Goal: Information Seeking & Learning: Learn about a topic

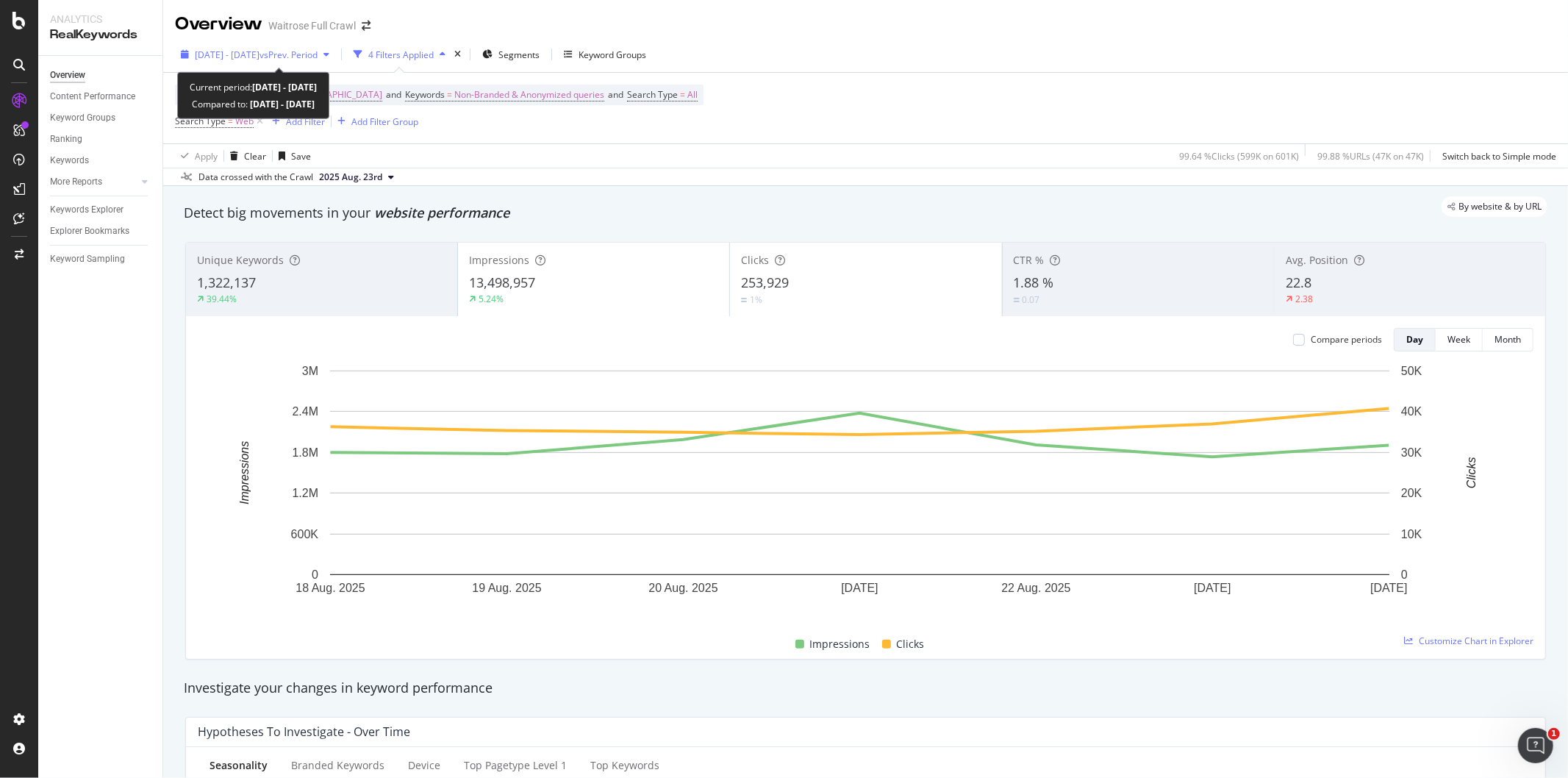
click at [317, 51] on span "vs Prev. Period" at bounding box center [289, 54] width 58 height 12
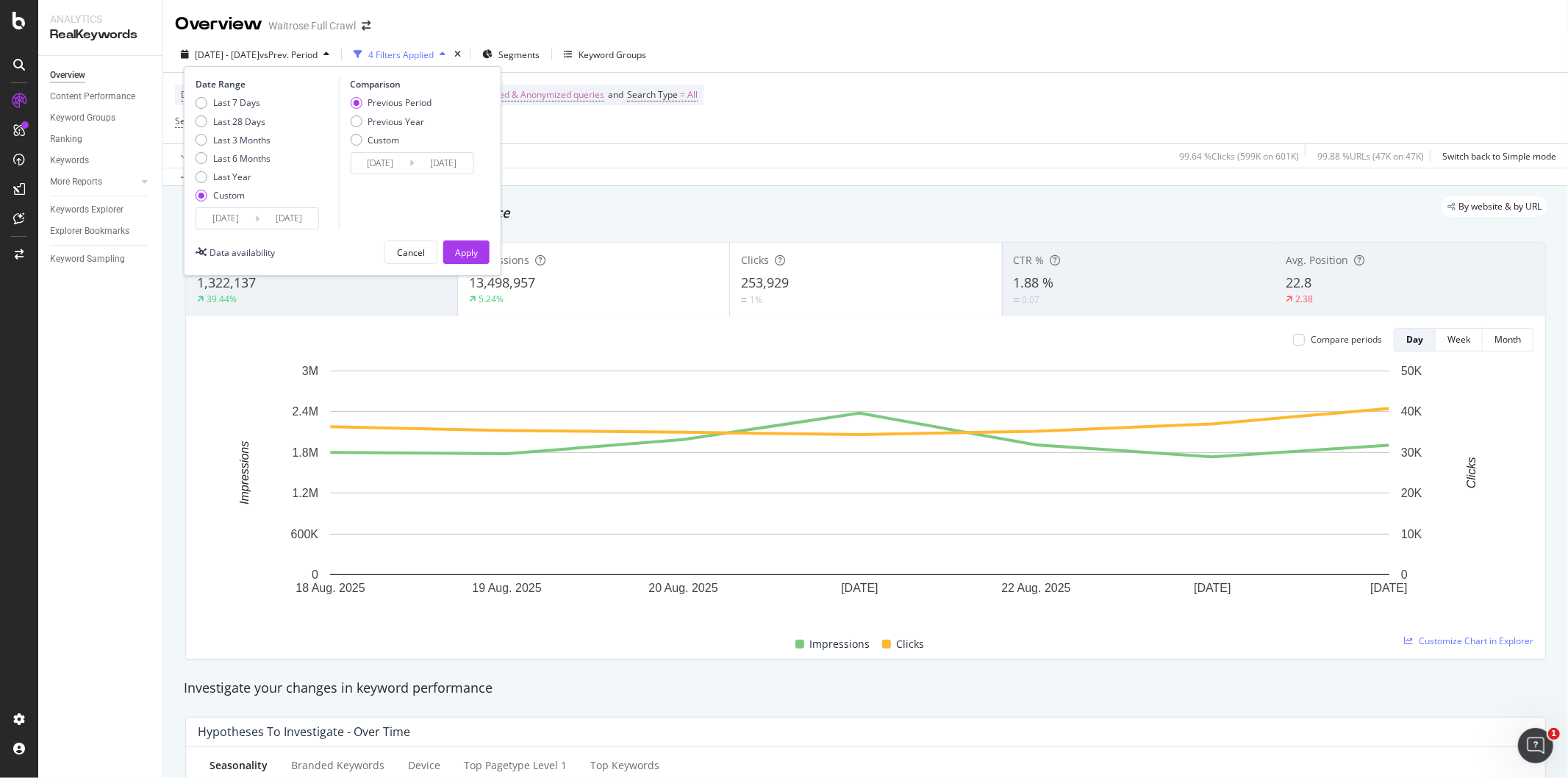
click at [228, 231] on div "Date Range Last 7 Days Last 28 Days Last 3 Months Last 6 Months Last Year Custo…" at bounding box center [342, 171] width 317 height 210
click at [241, 217] on input "[DATE]" at bounding box center [226, 218] width 58 height 20
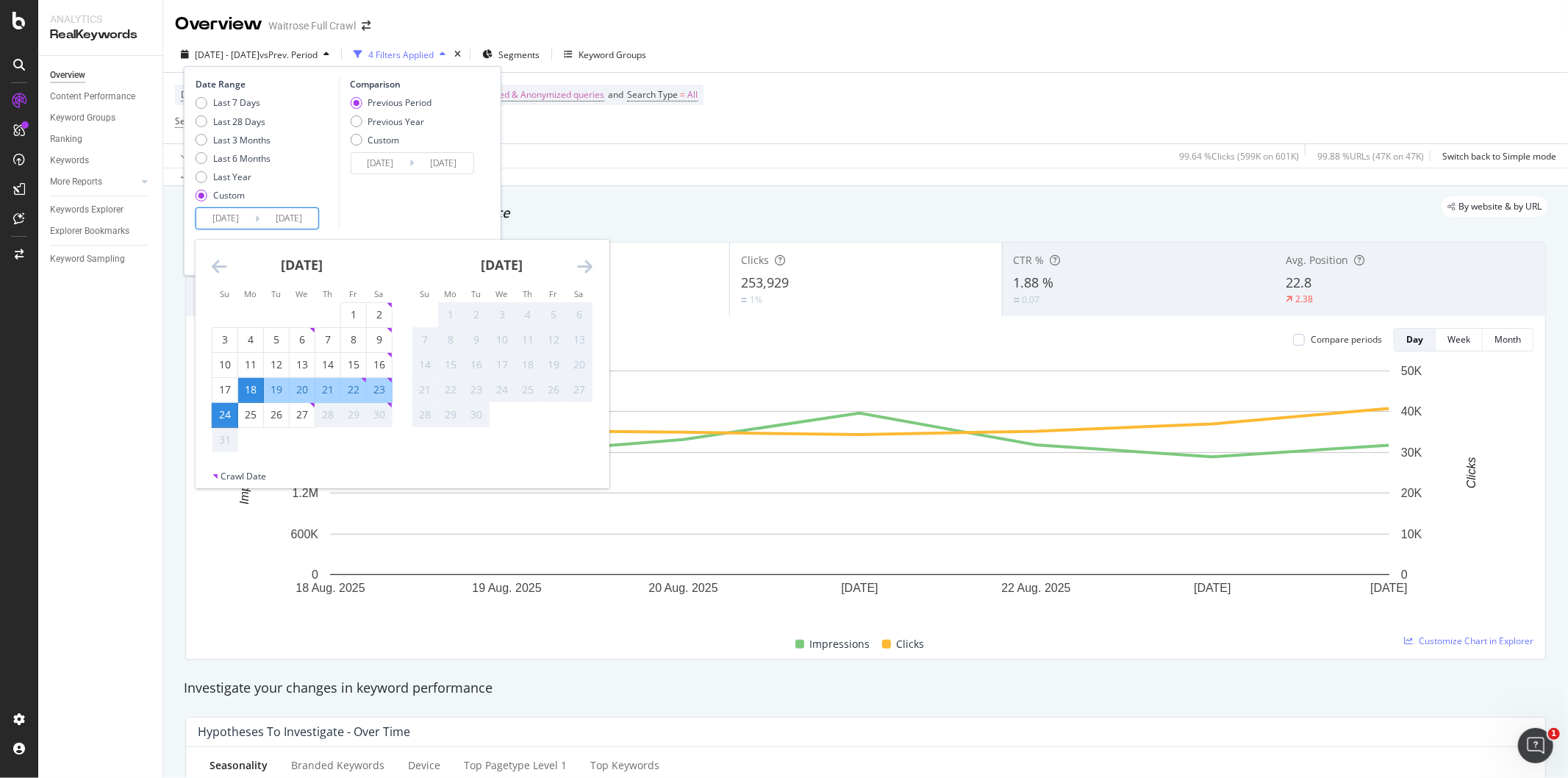
click at [377, 391] on div "23" at bounding box center [379, 390] width 25 height 15
type input "[DATE]"
click at [299, 417] on div "27" at bounding box center [302, 415] width 25 height 15
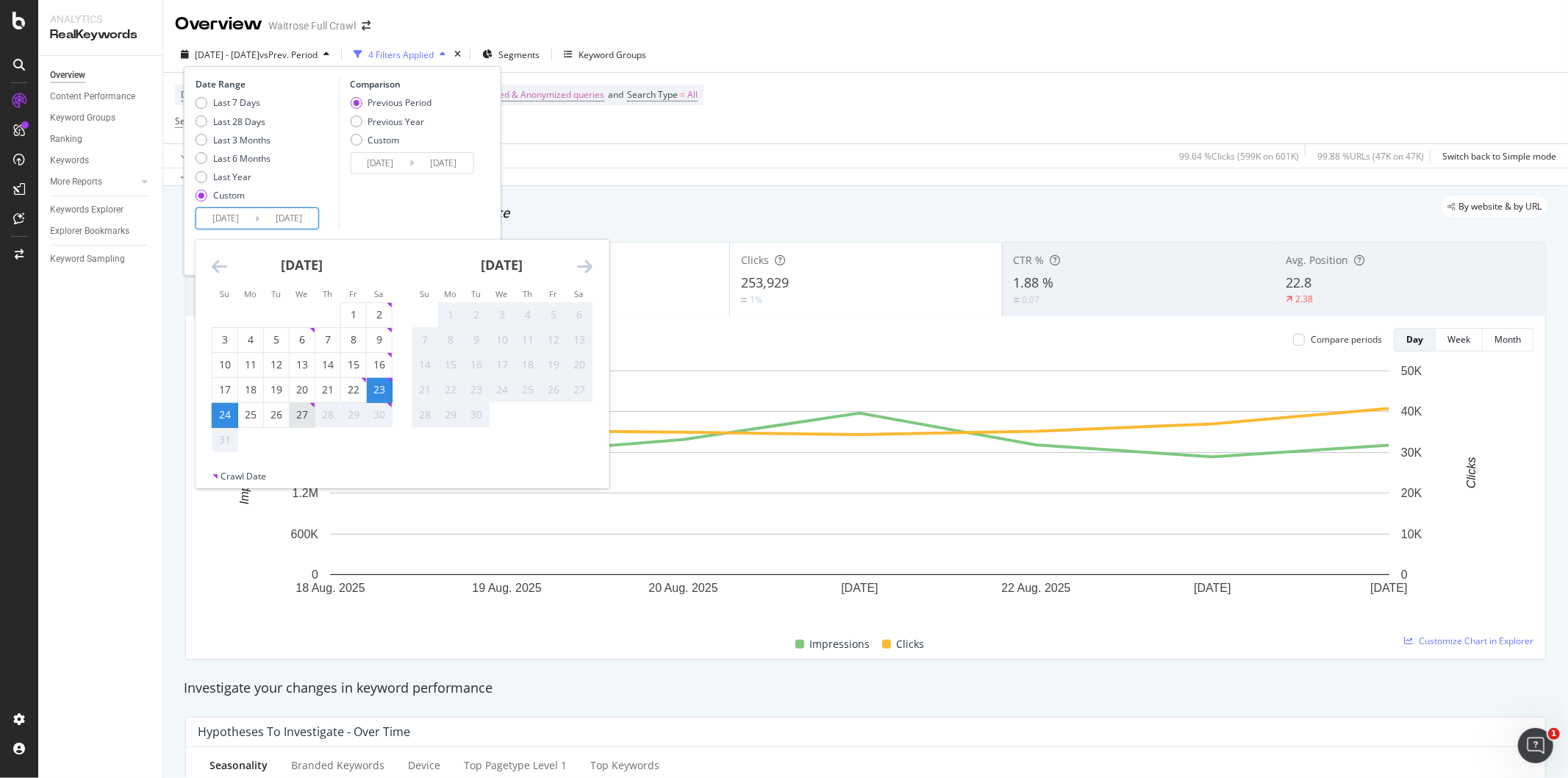
type input "[DATE]"
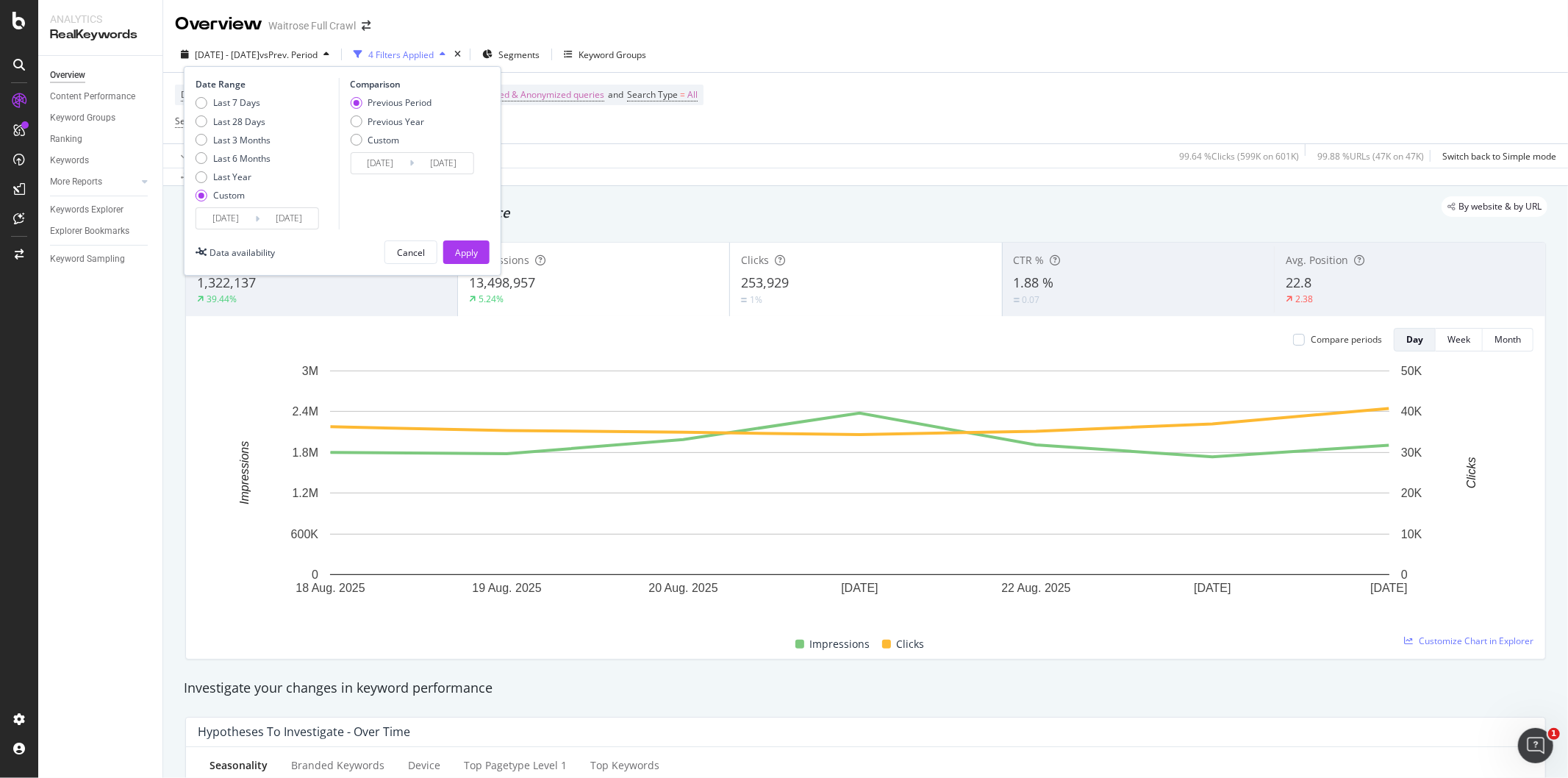
click at [288, 209] on input "[DATE]" at bounding box center [289, 218] width 58 height 20
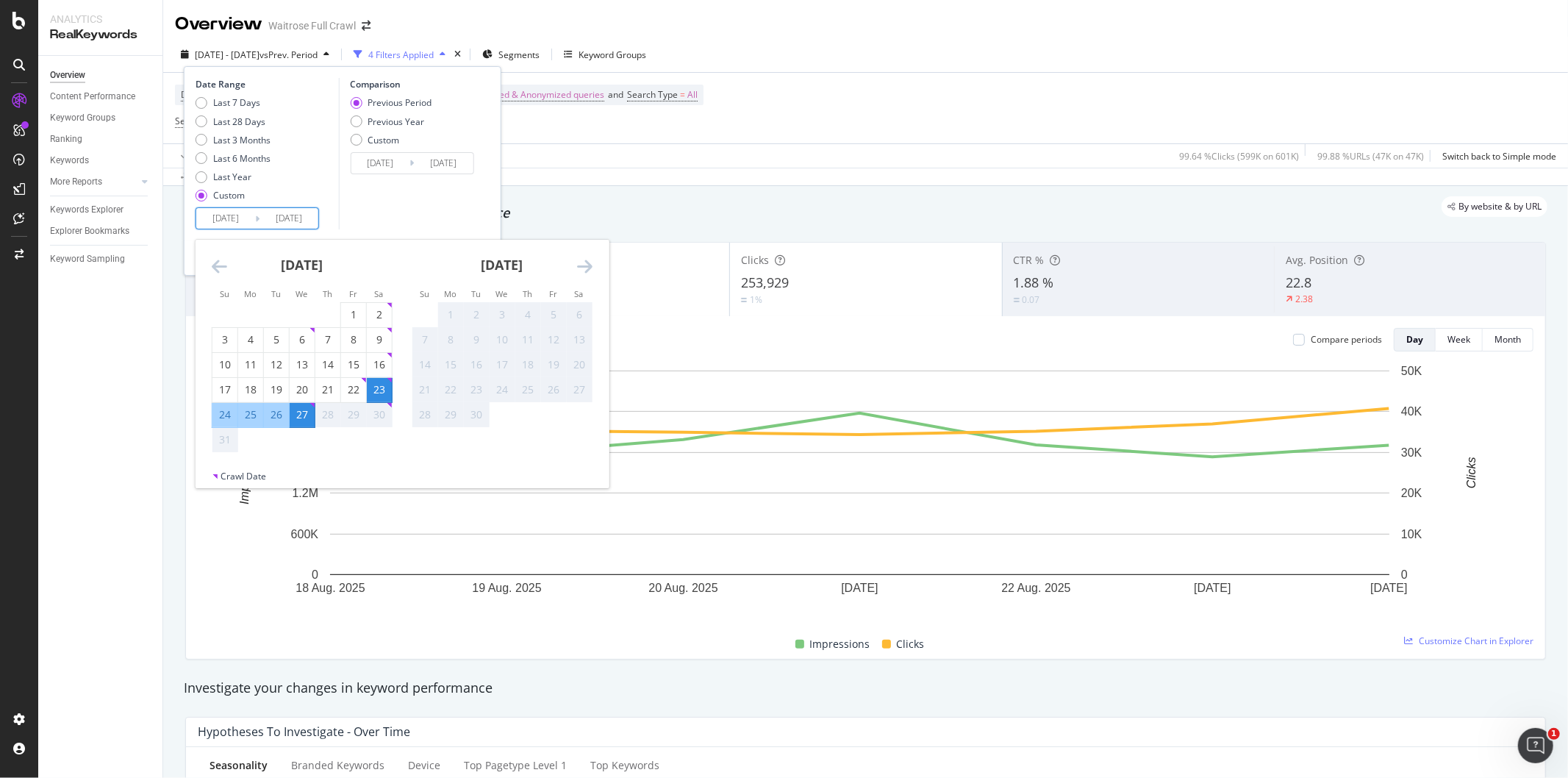
click at [218, 273] on icon "Move backward to switch to the previous month." at bounding box center [219, 266] width 15 height 18
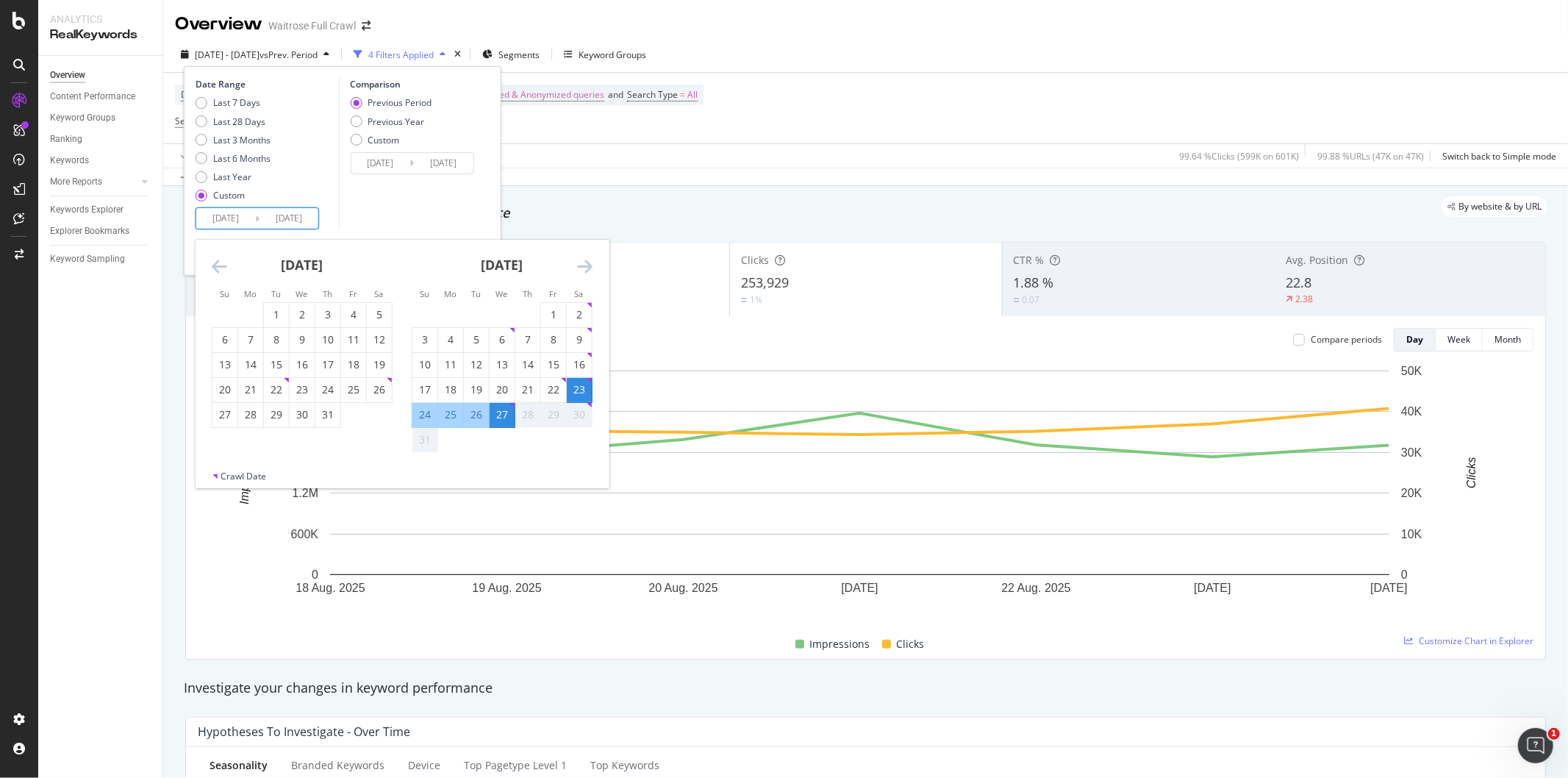
click at [581, 266] on icon "Move forward to switch to the next month." at bounding box center [585, 266] width 15 height 18
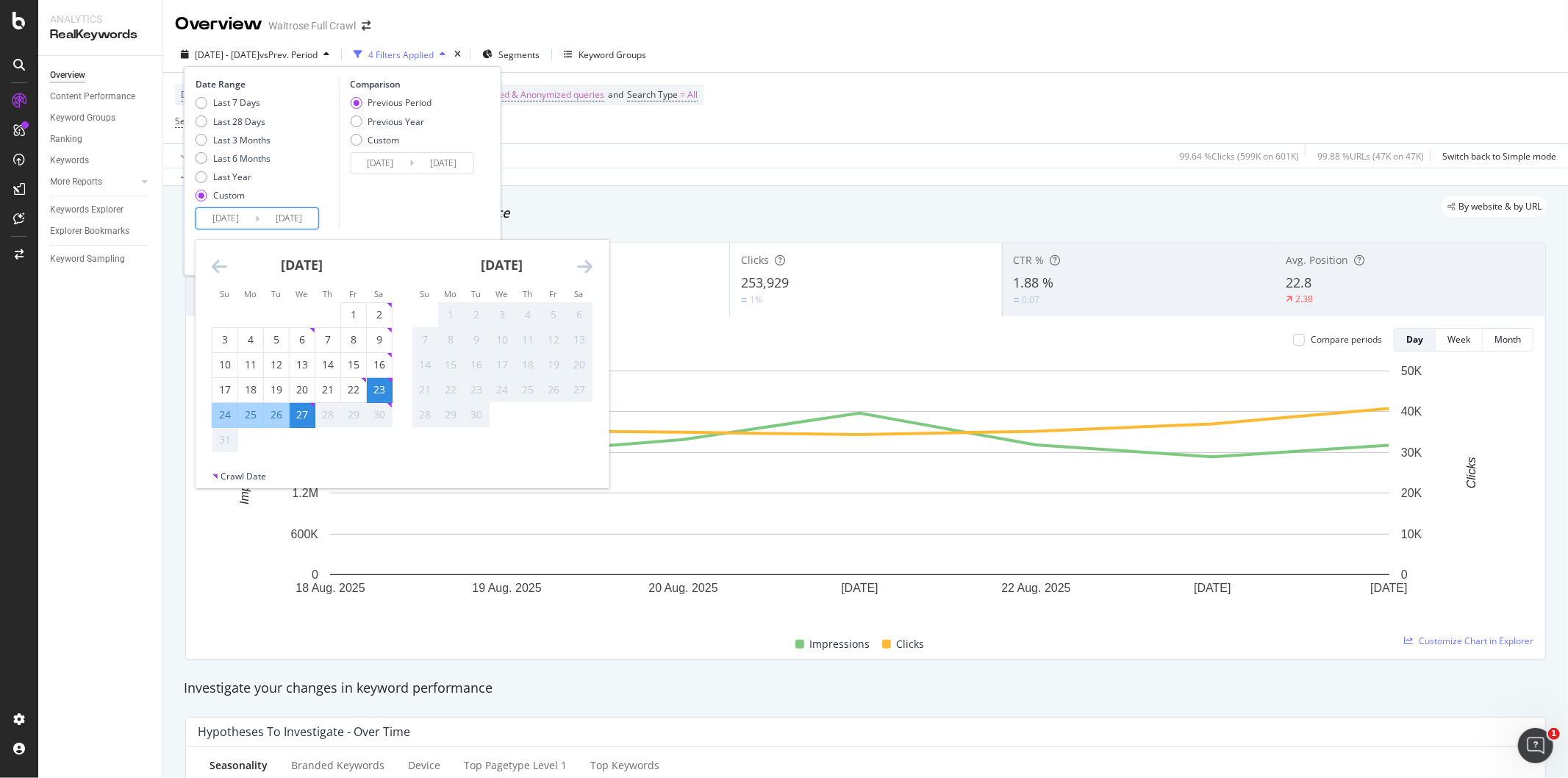
click at [306, 439] on td "Calendar" at bounding box center [302, 439] width 26 height 25
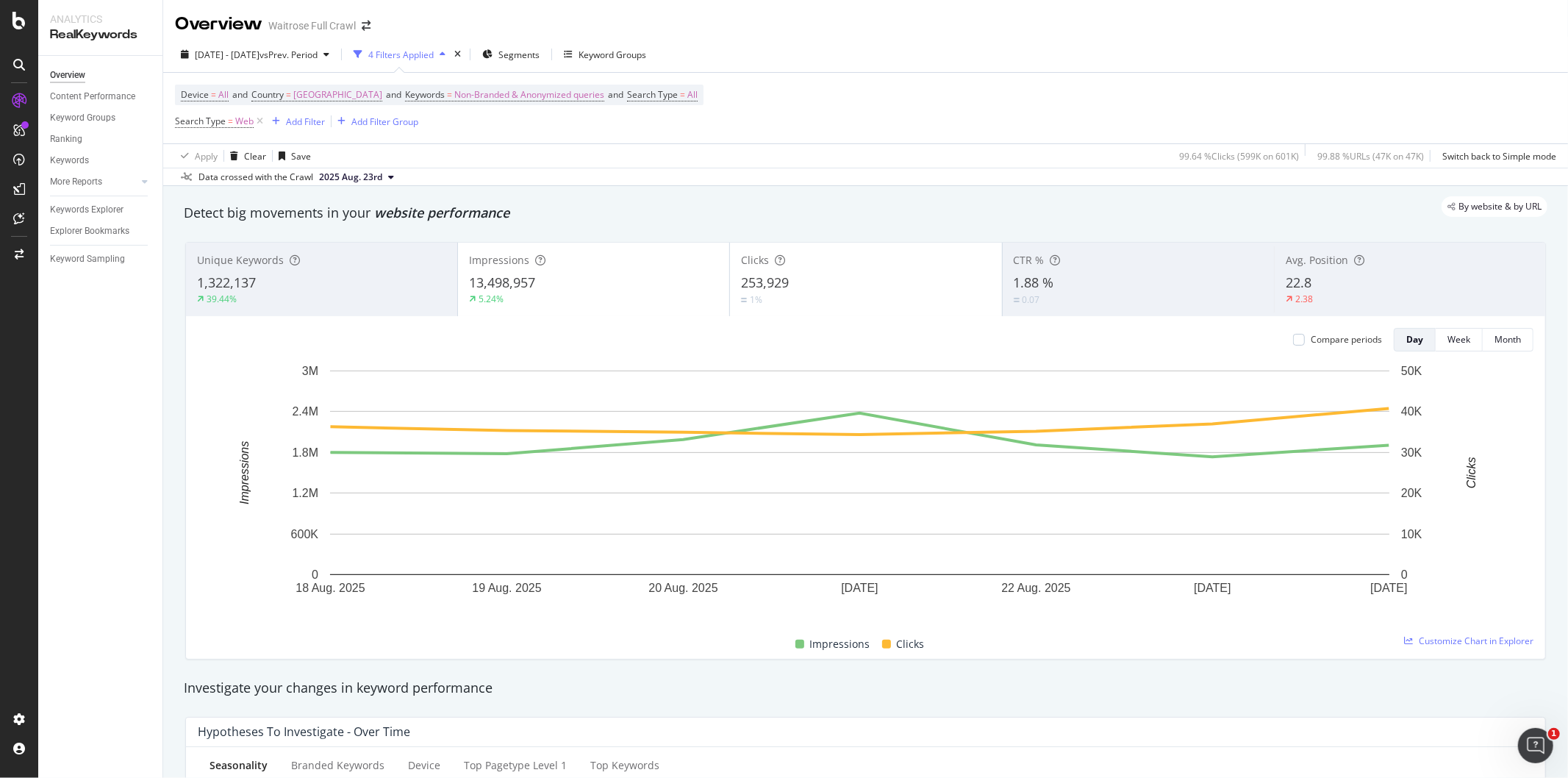
drag, startPoint x: 170, startPoint y: 387, endPoint x: 171, endPoint y: 348, distance: 39.0
click at [216, 56] on span "[DATE] - [DATE]" at bounding box center [227, 54] width 65 height 12
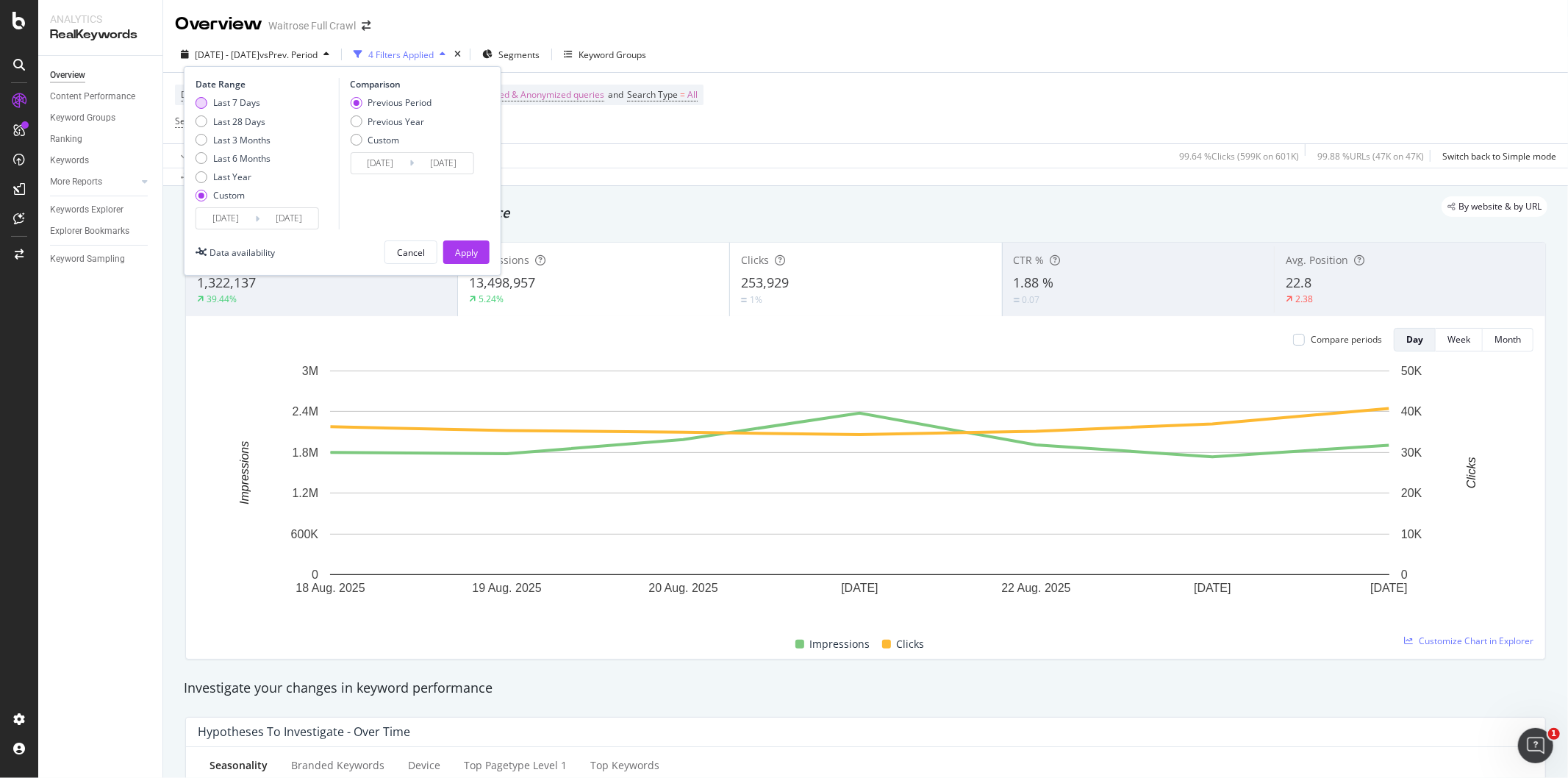
click at [198, 101] on div "Last 7 Days" at bounding box center [201, 103] width 11 height 11
type input "[DATE]"
click at [455, 250] on div "Apply" at bounding box center [466, 252] width 23 height 12
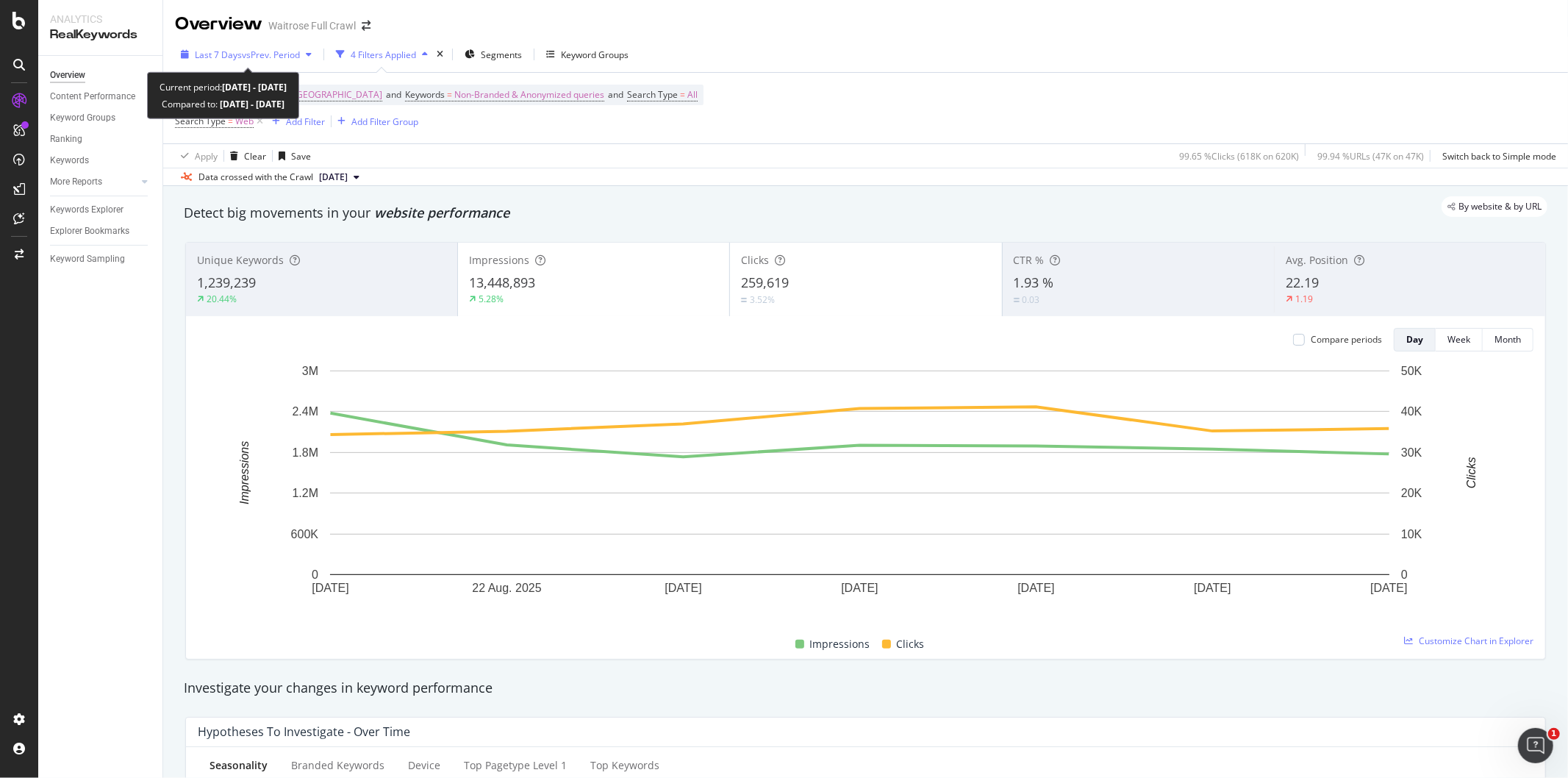
click at [248, 57] on span "vs Prev. Period" at bounding box center [271, 54] width 58 height 12
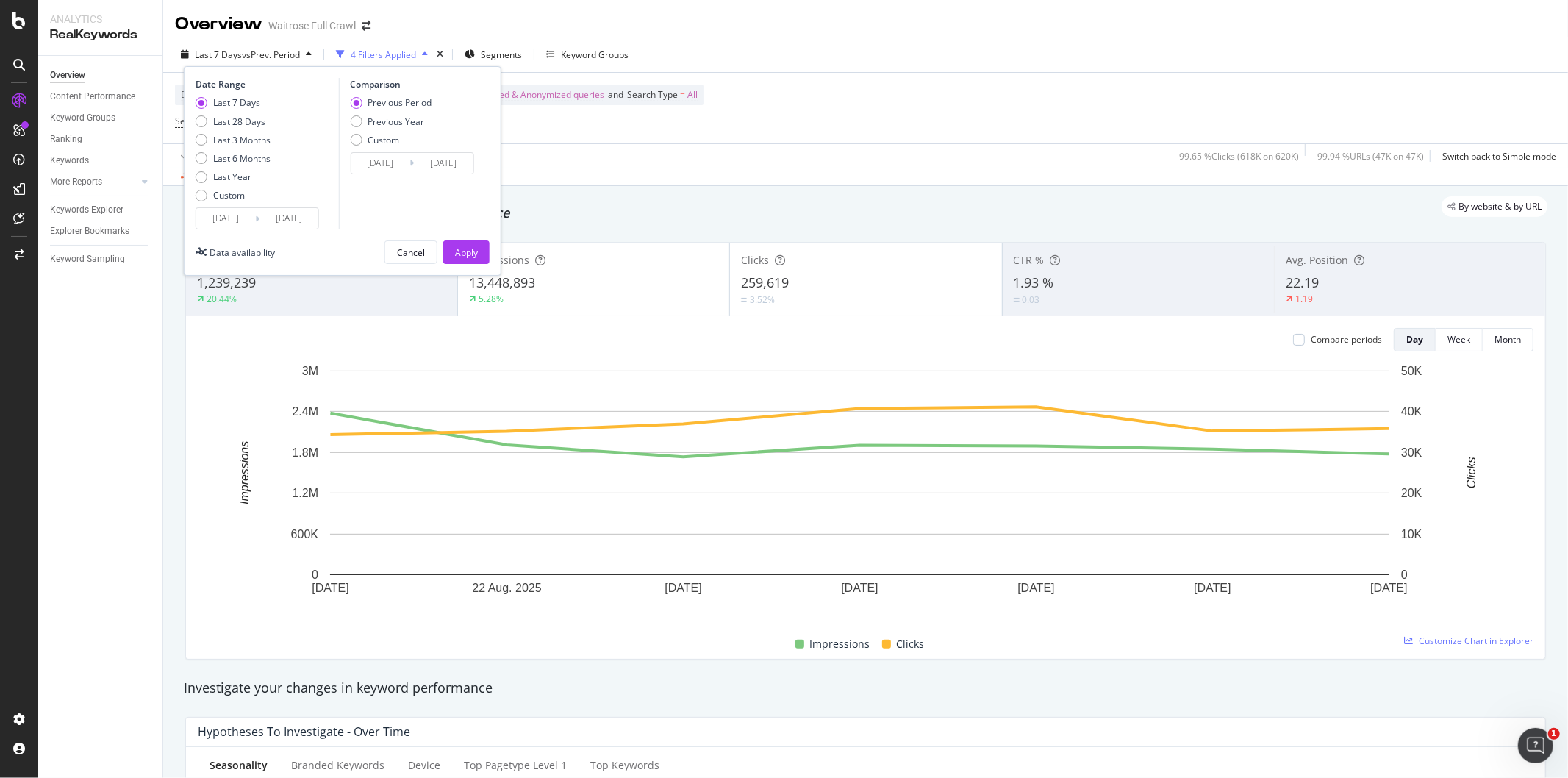
click at [221, 218] on input "[DATE]" at bounding box center [226, 218] width 58 height 20
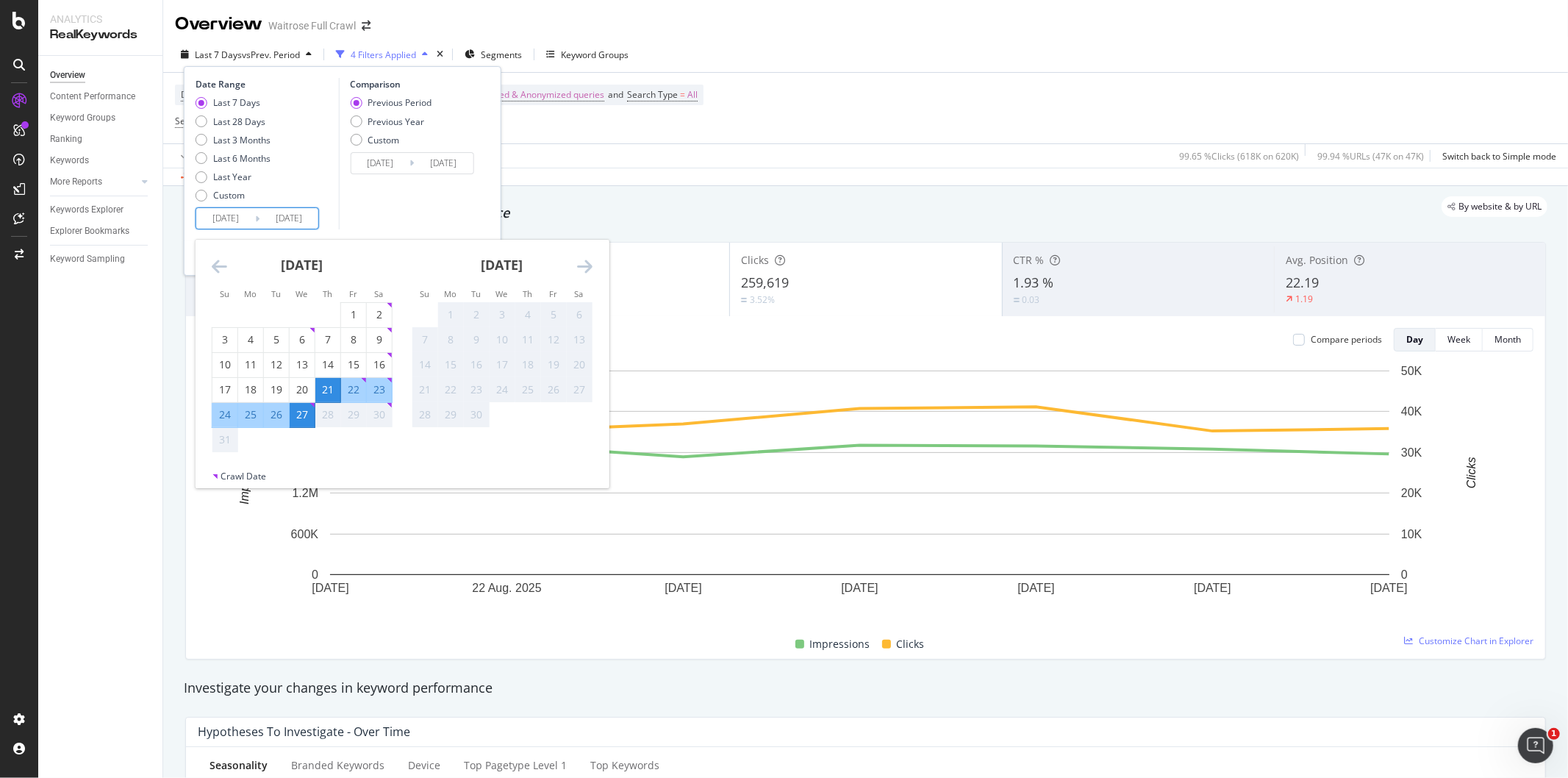
click at [218, 270] on icon "Move backward to switch to the previous month." at bounding box center [219, 266] width 15 height 18
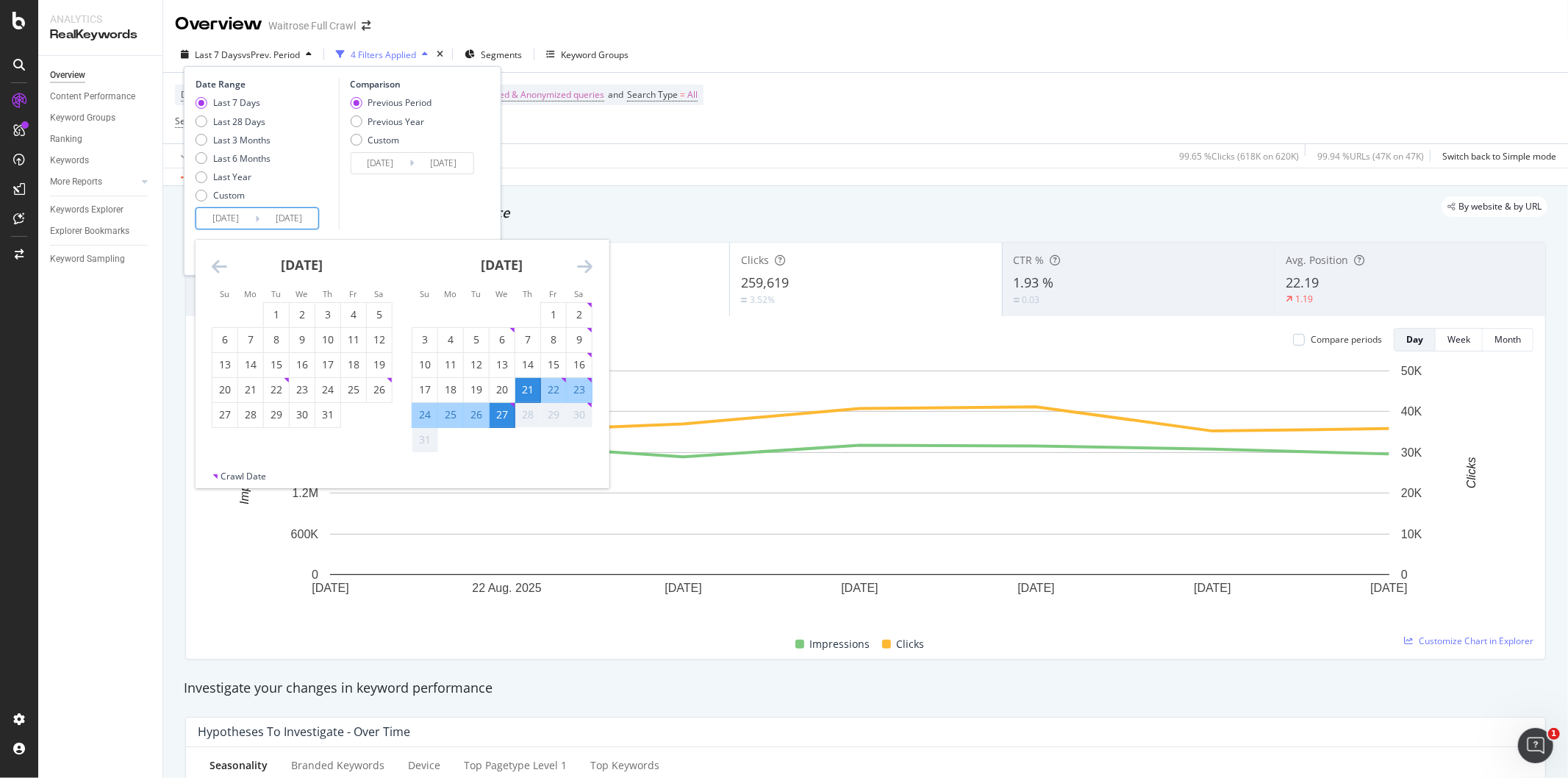
click at [218, 270] on icon "Move backward to switch to the previous month." at bounding box center [219, 266] width 15 height 18
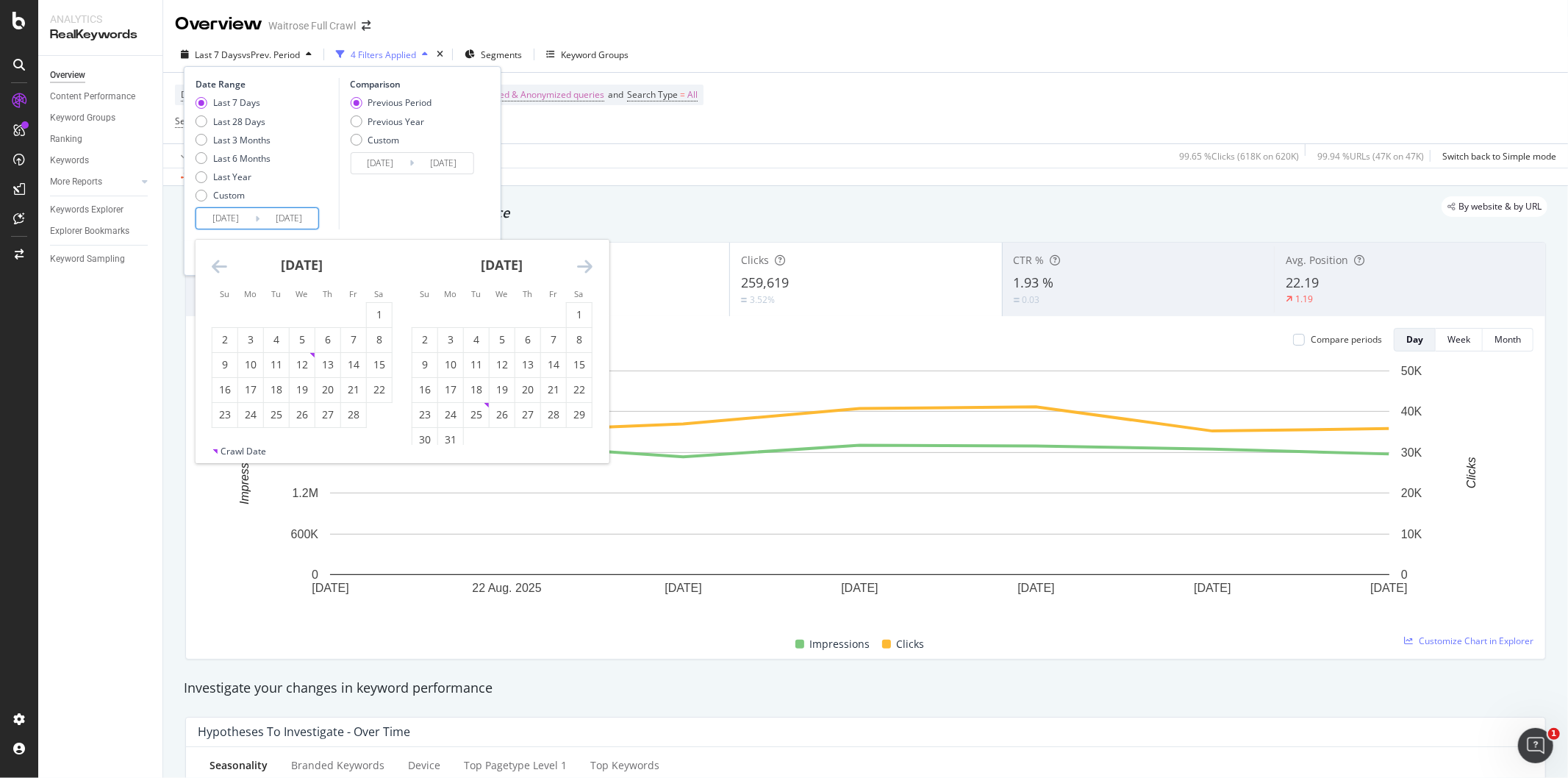
click at [218, 270] on icon "Move backward to switch to the previous month." at bounding box center [219, 266] width 15 height 18
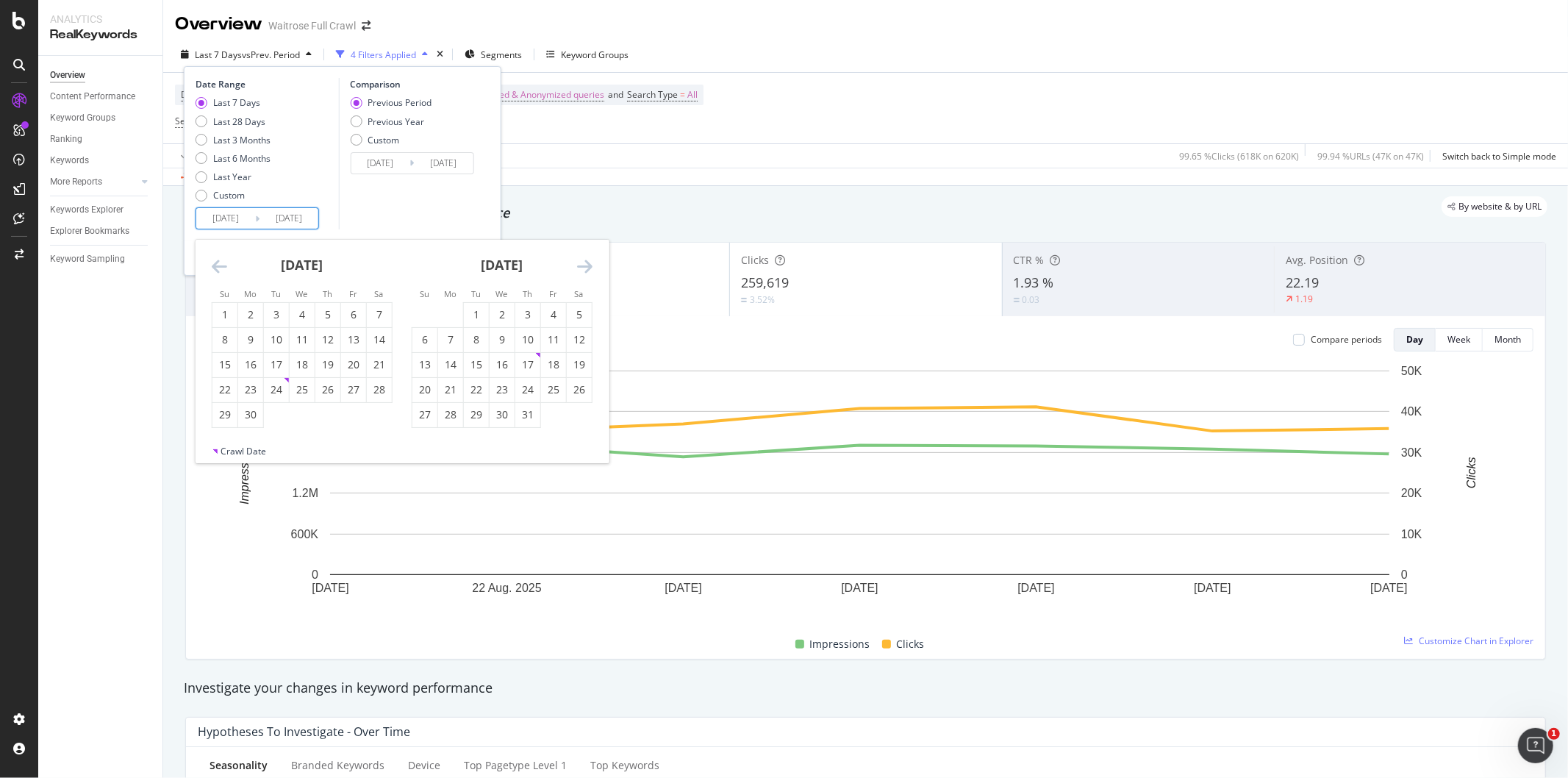
click at [218, 270] on icon "Move backward to switch to the previous month." at bounding box center [219, 266] width 15 height 18
click at [430, 347] on div "8" at bounding box center [425, 339] width 25 height 15
type input "[DATE]"
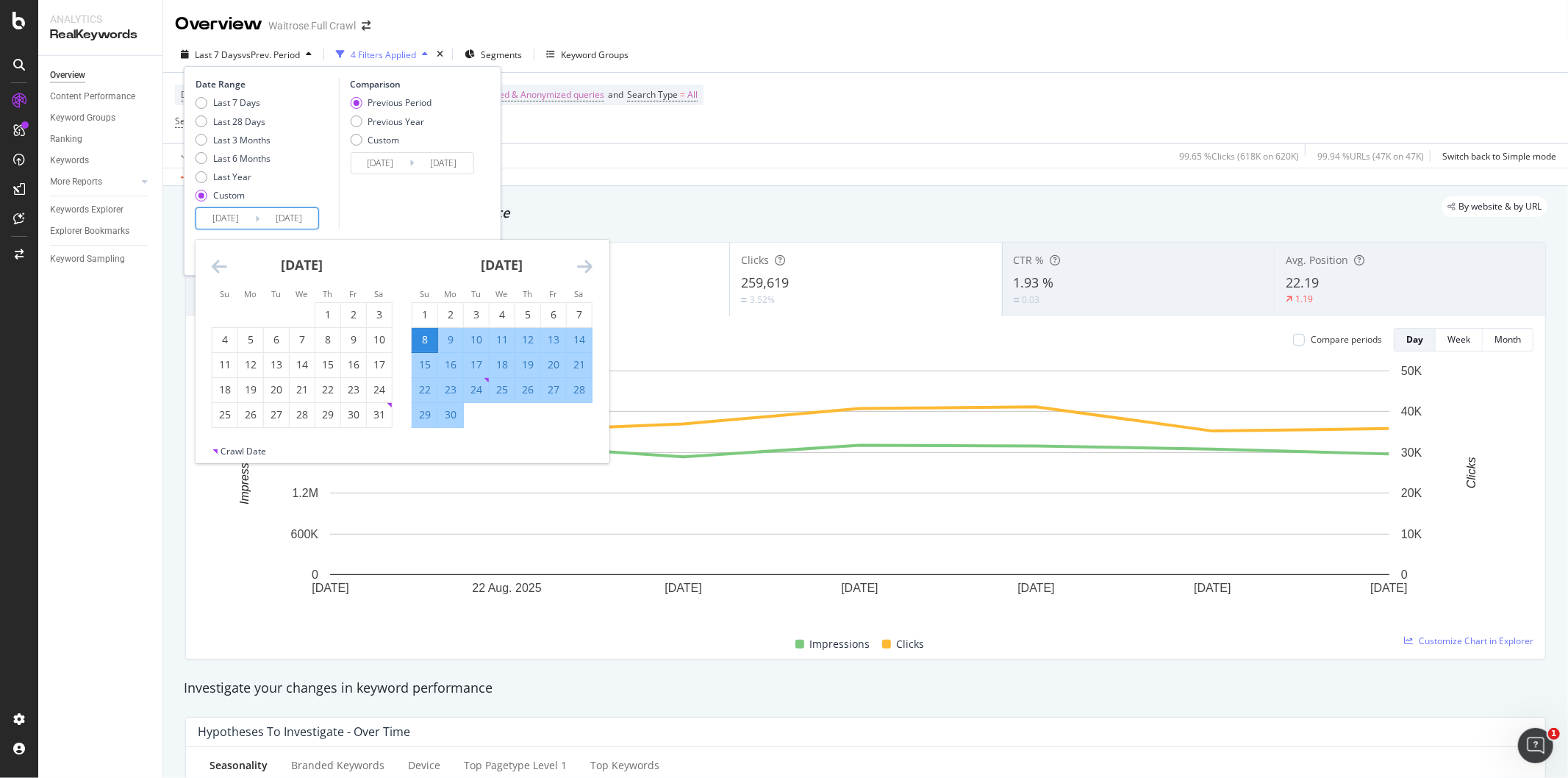
click at [422, 391] on div "22" at bounding box center [425, 390] width 25 height 15
type input "[DATE]"
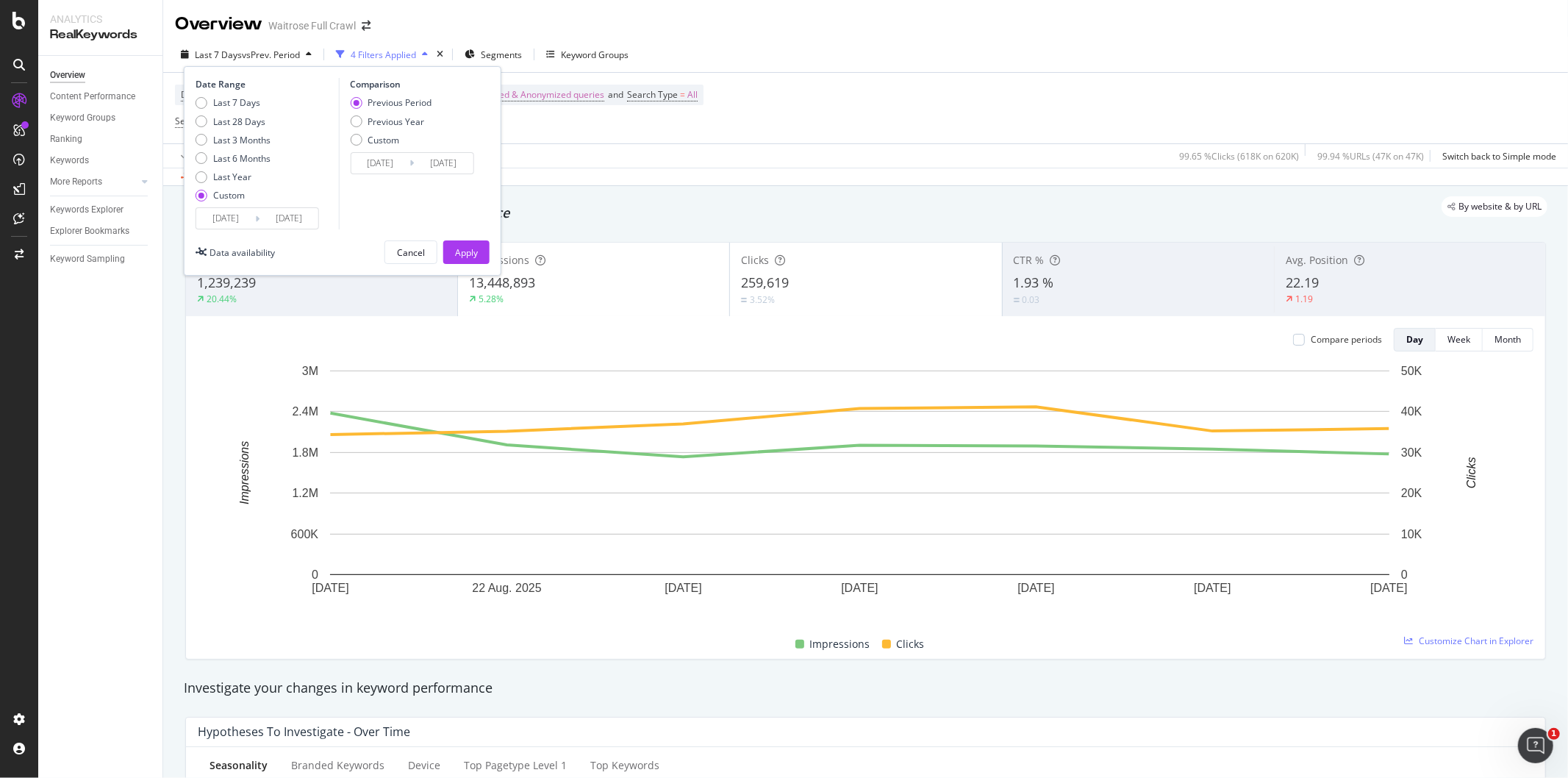
click at [302, 226] on input "[DATE]" at bounding box center [289, 218] width 58 height 20
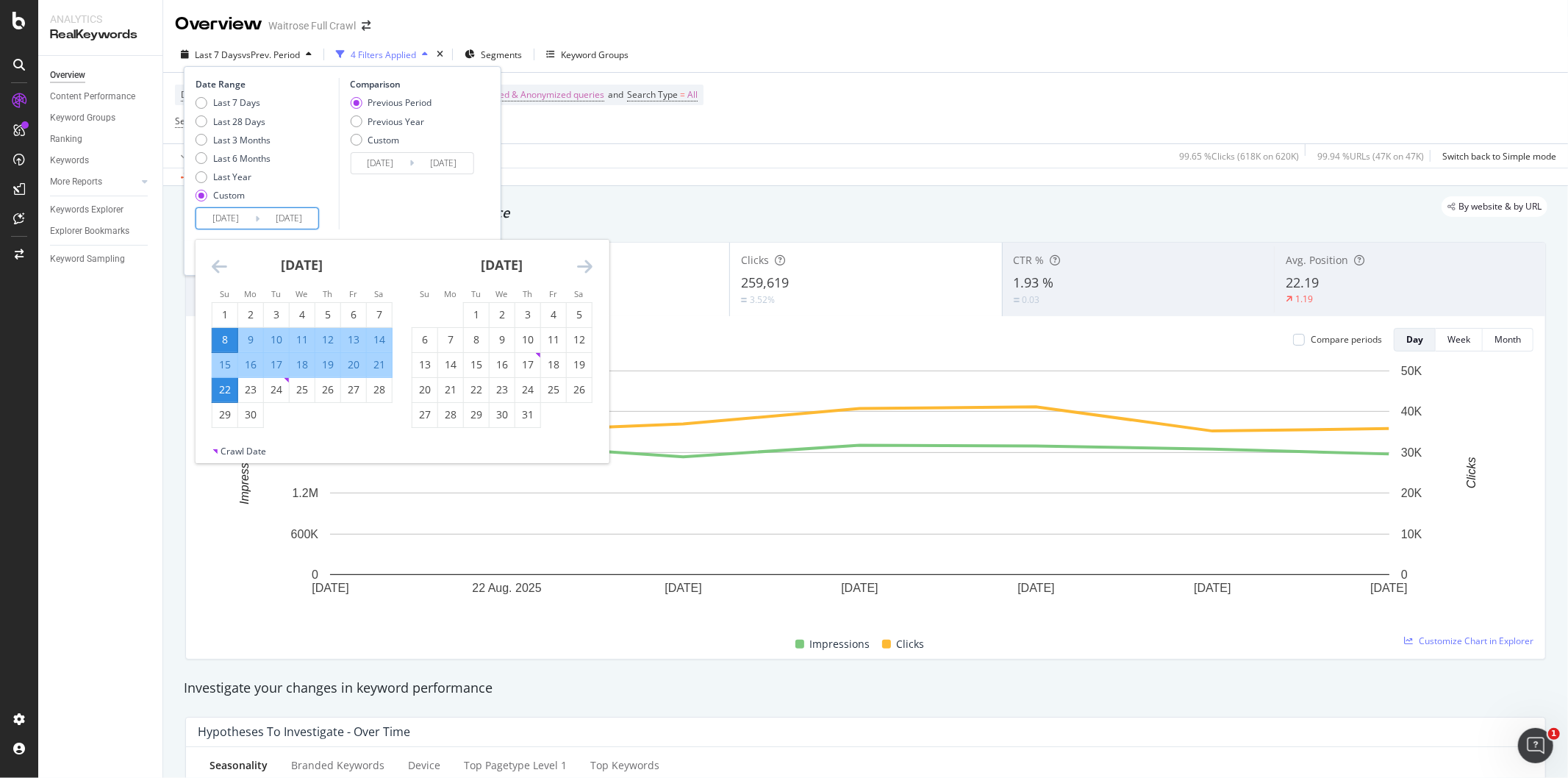
click at [225, 391] on div "22" at bounding box center [225, 390] width 25 height 15
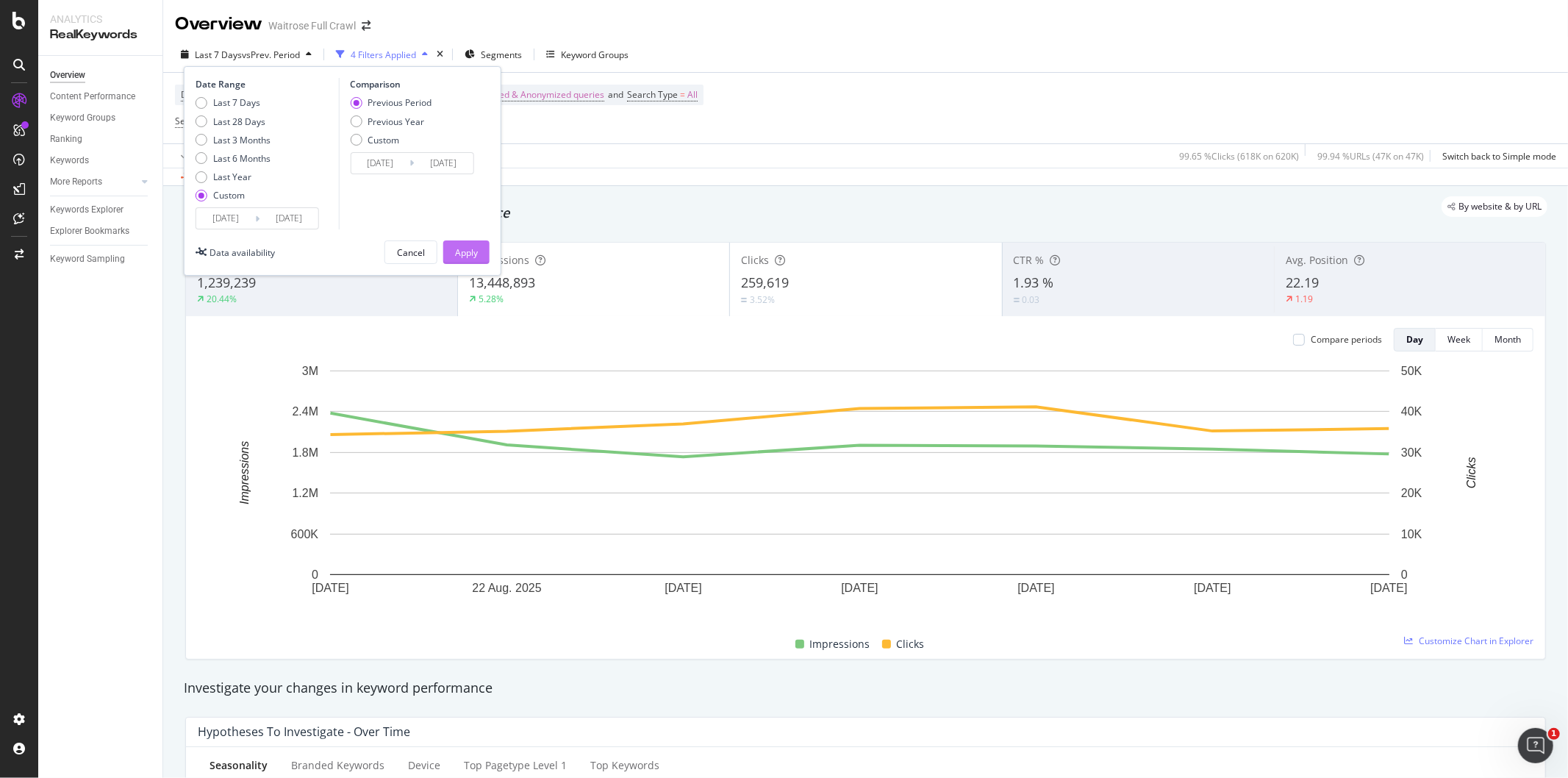
click at [481, 260] on button "Apply" at bounding box center [466, 252] width 46 height 24
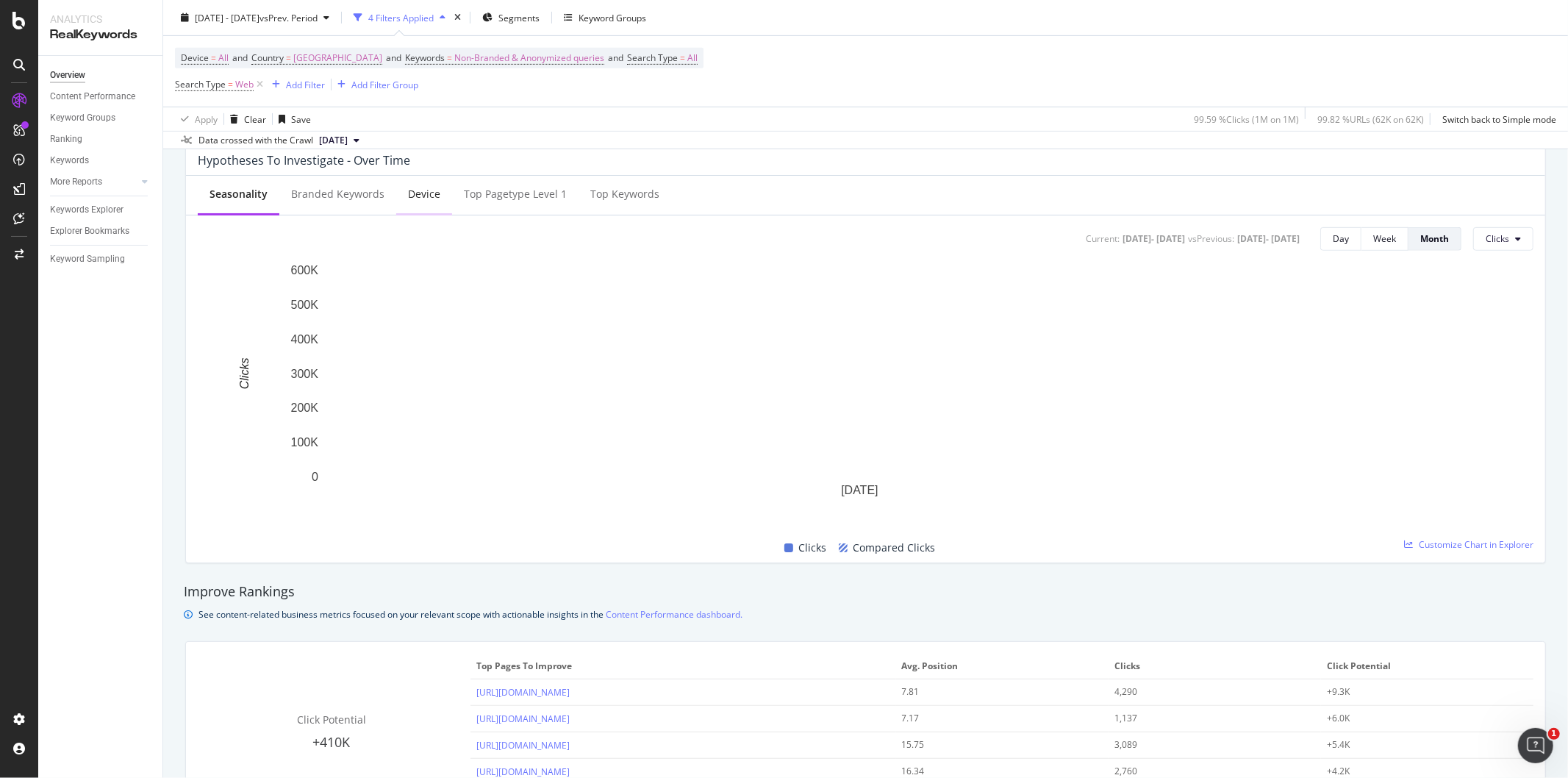
scroll to position [490, 0]
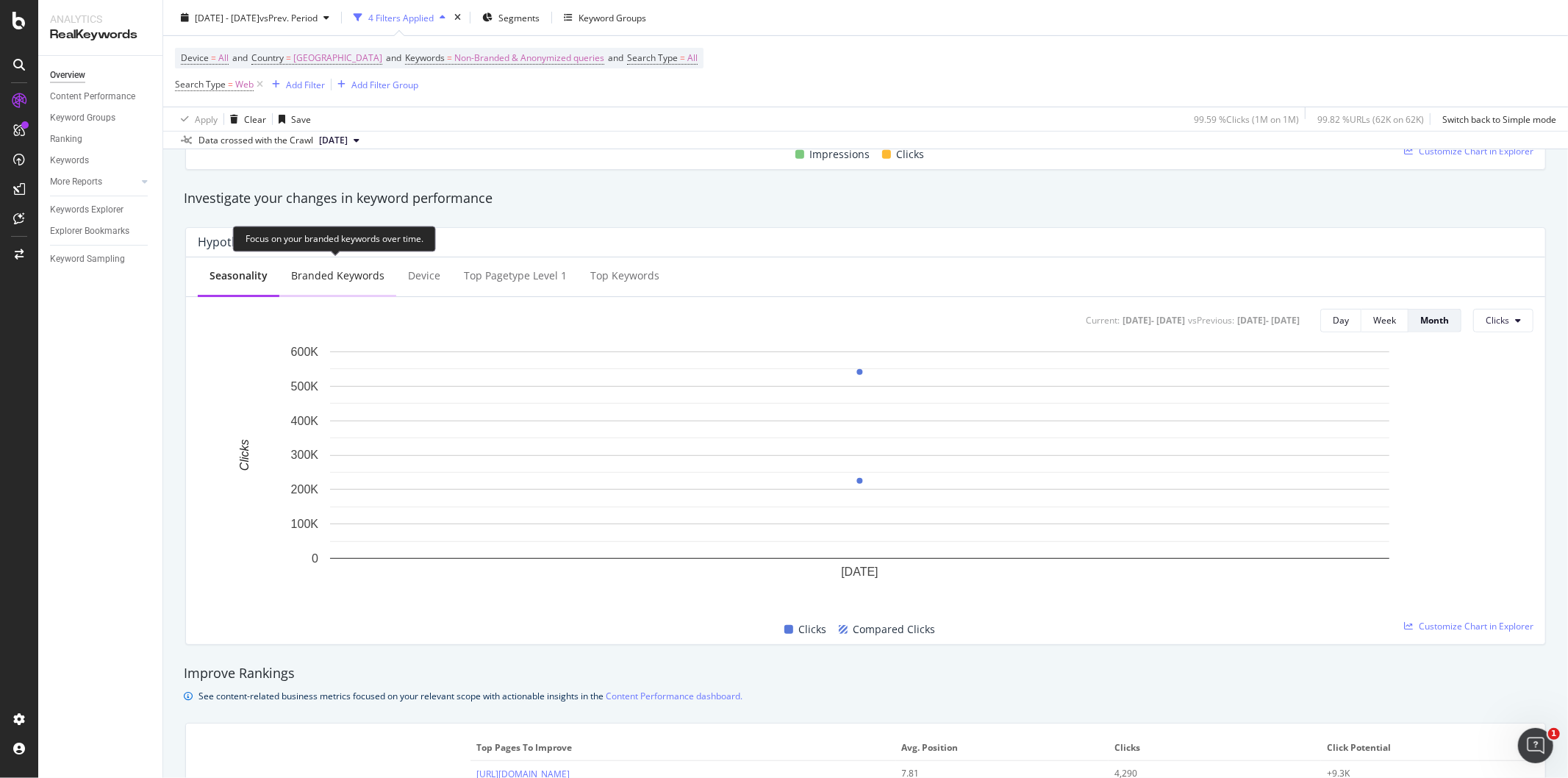
click at [318, 287] on div "Branded Keywords" at bounding box center [338, 277] width 117 height 41
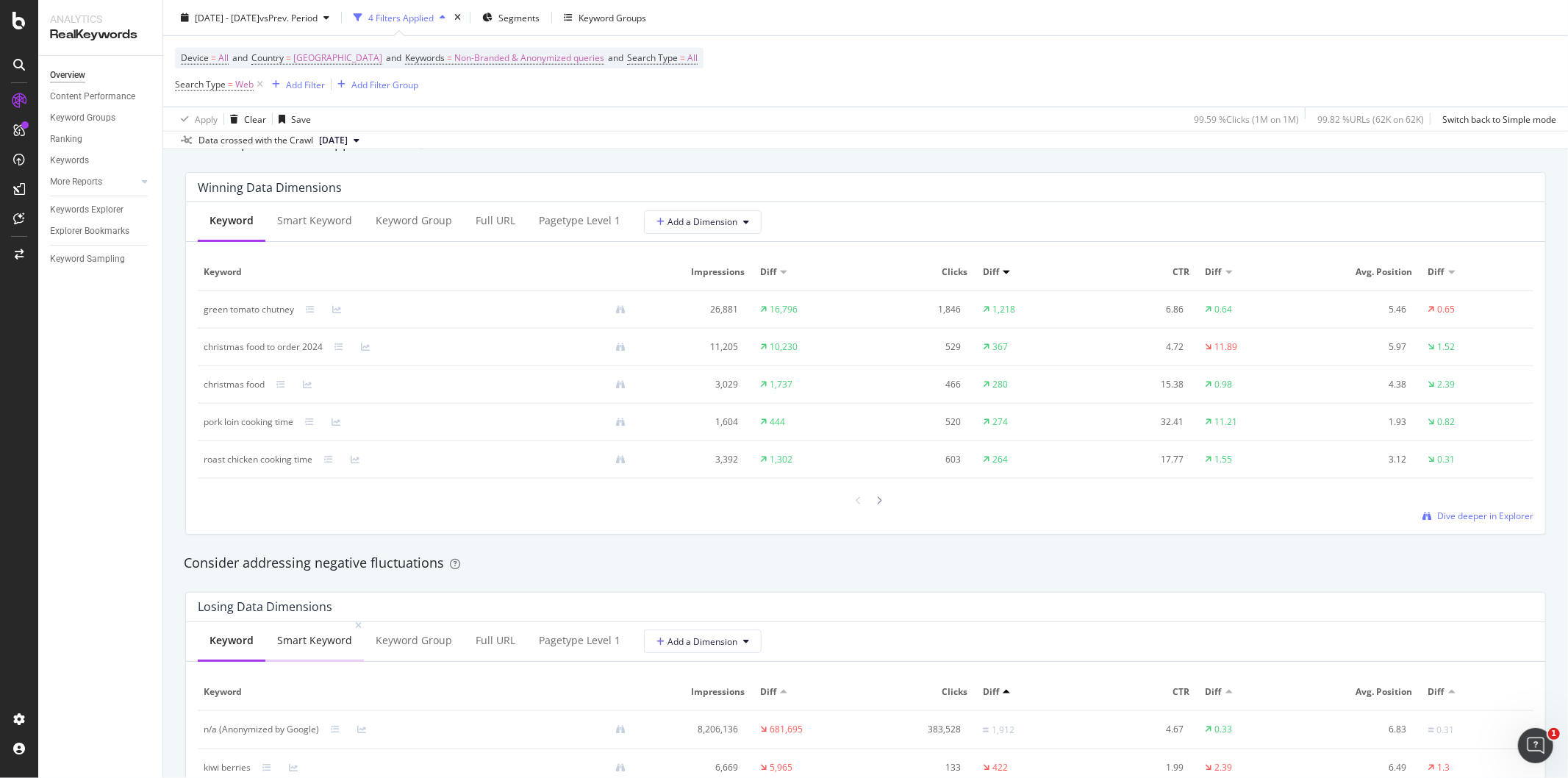
scroll to position [1307, 0]
click at [486, 229] on div "Full URL" at bounding box center [495, 221] width 40 height 15
click at [590, 223] on div "pagetype Level 1" at bounding box center [579, 221] width 81 height 15
click at [494, 228] on div "Full URL" at bounding box center [494, 221] width 40 height 15
click at [557, 219] on div "pagetype Level 1" at bounding box center [579, 221] width 81 height 15
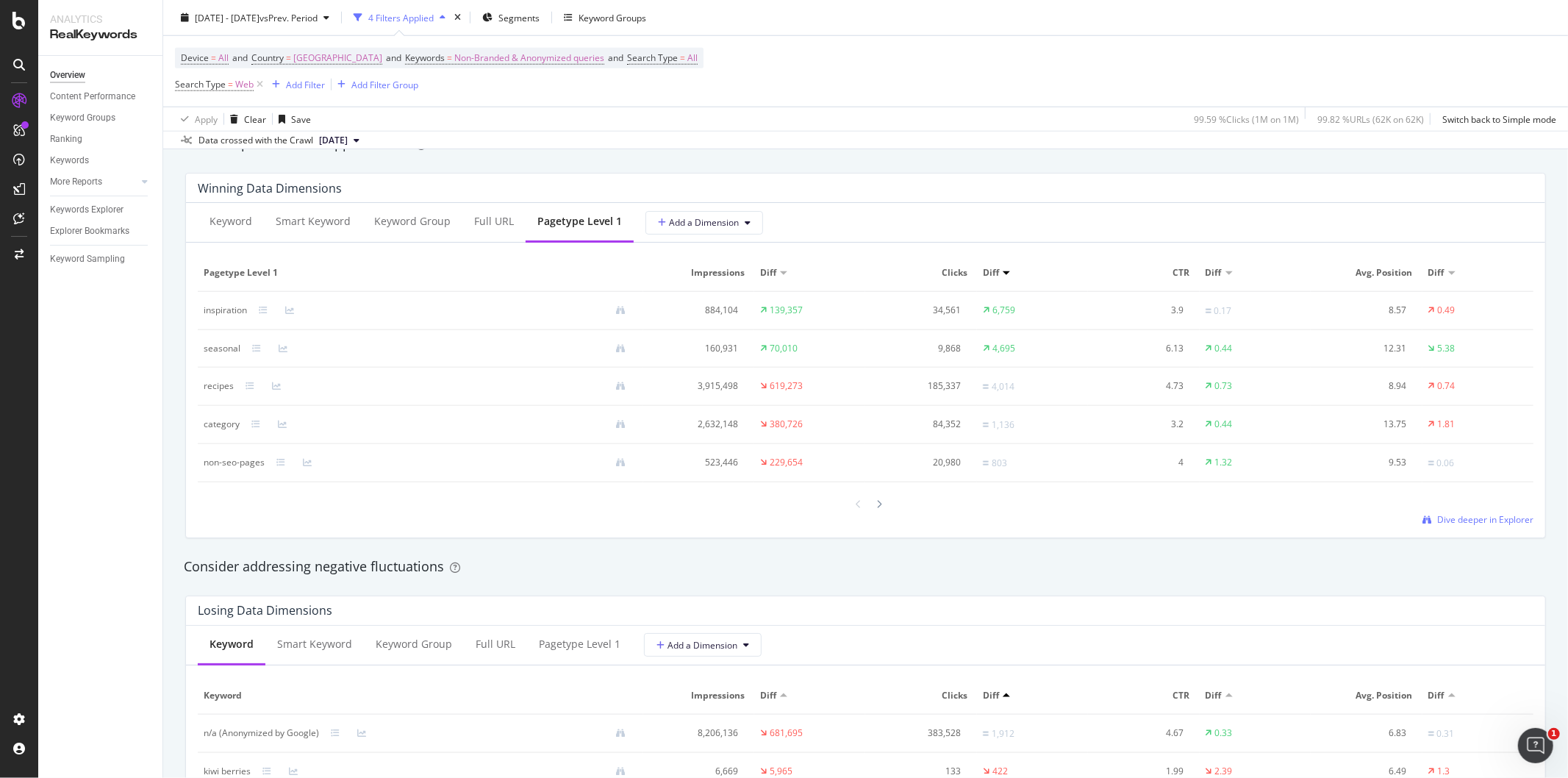
click at [222, 350] on div "seasonal" at bounding box center [222, 348] width 37 height 13
click at [416, 223] on div "Keyword Group" at bounding box center [413, 221] width 76 height 15
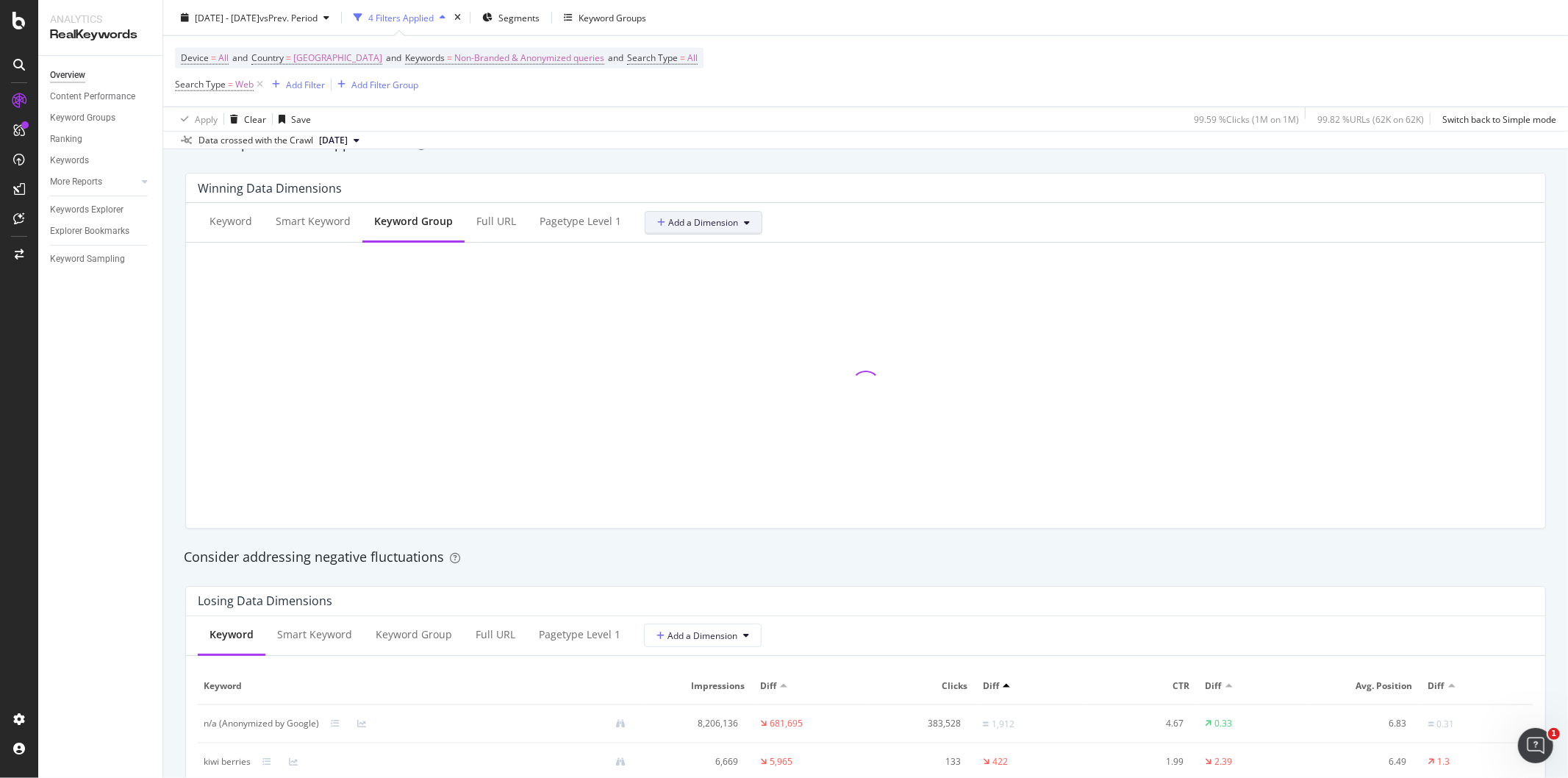
click at [673, 226] on span "Add a Dimension" at bounding box center [698, 222] width 81 height 12
click at [740, 299] on div "Select a Segment" at bounding box center [731, 300] width 183 height 24
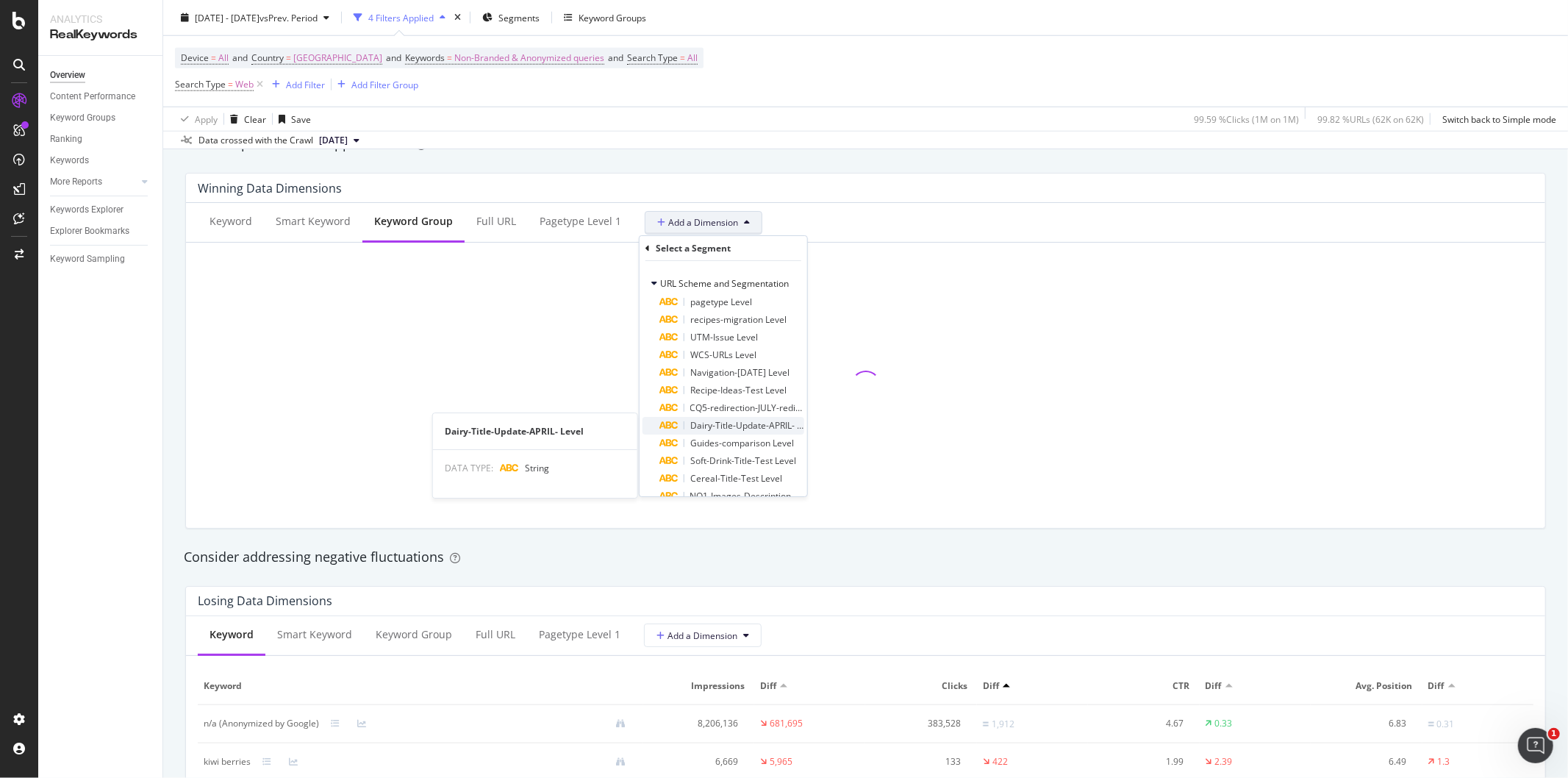
scroll to position [19, 0]
click at [427, 231] on div "Keyword Group" at bounding box center [413, 223] width 102 height 41
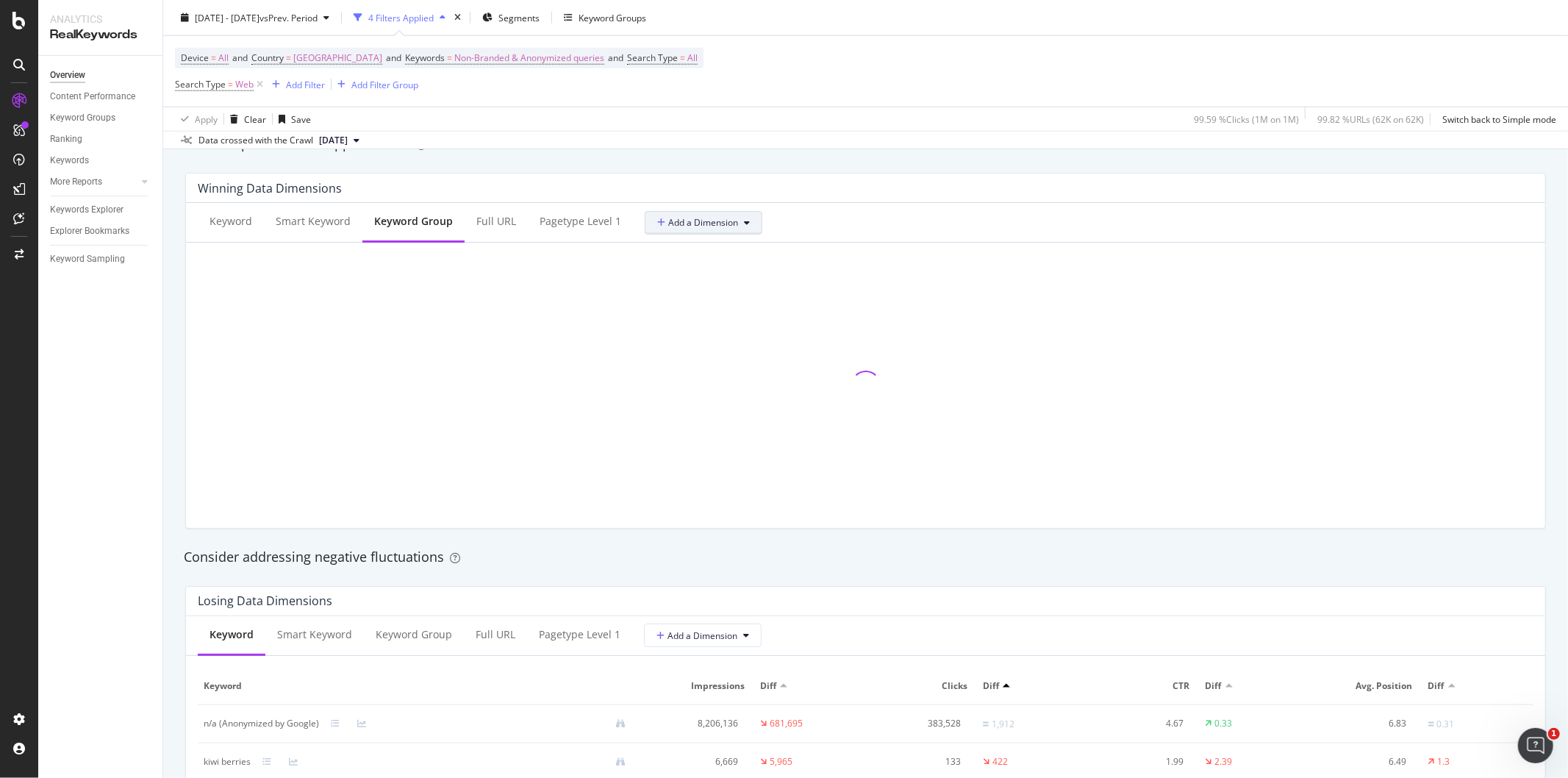
click at [672, 229] on span "Add a Dimension" at bounding box center [698, 222] width 81 height 12
click at [719, 305] on div "Select a Segment" at bounding box center [688, 300] width 74 height 12
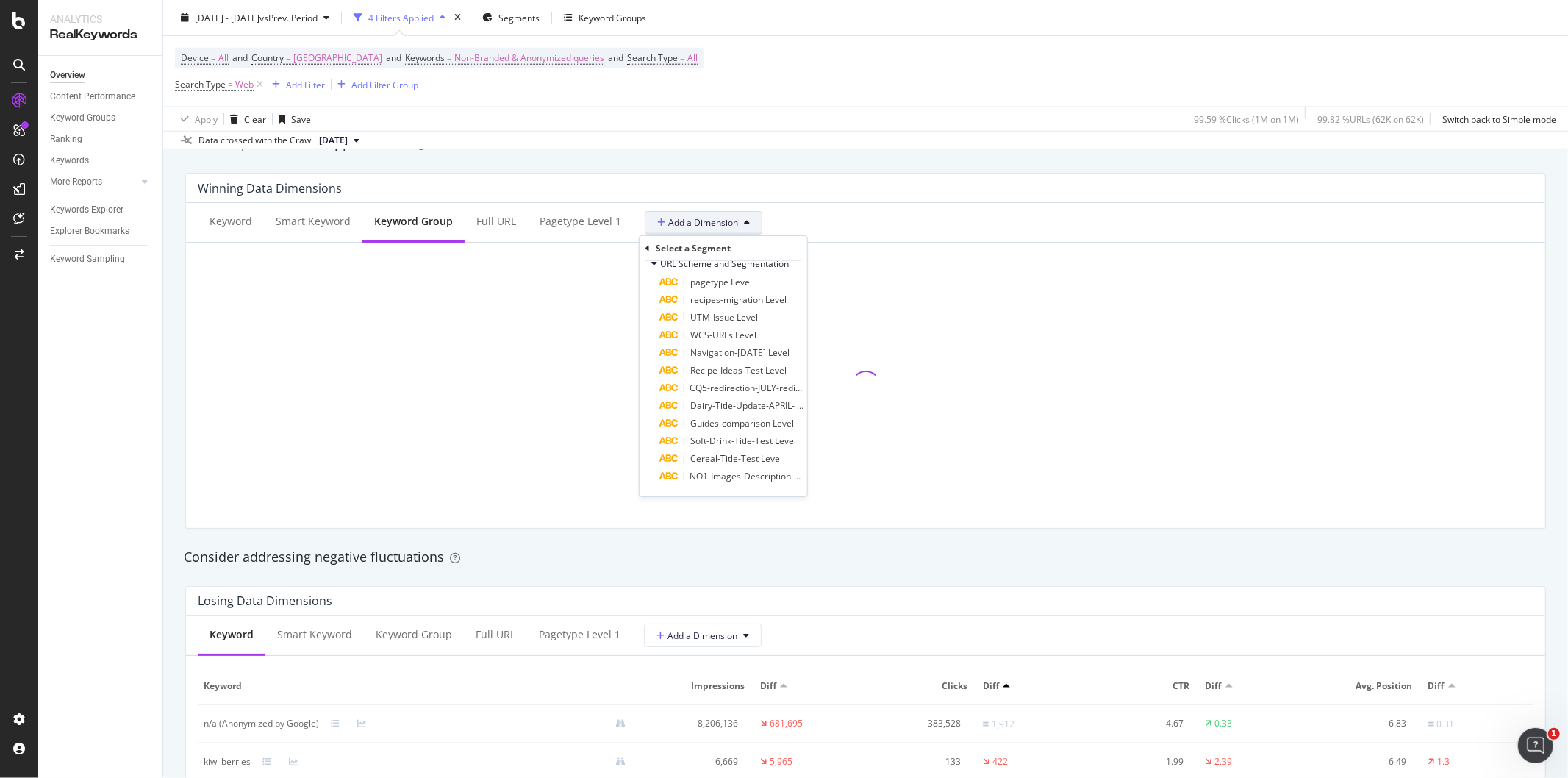
click at [750, 221] on button "Add a Dimension" at bounding box center [703, 223] width 118 height 24
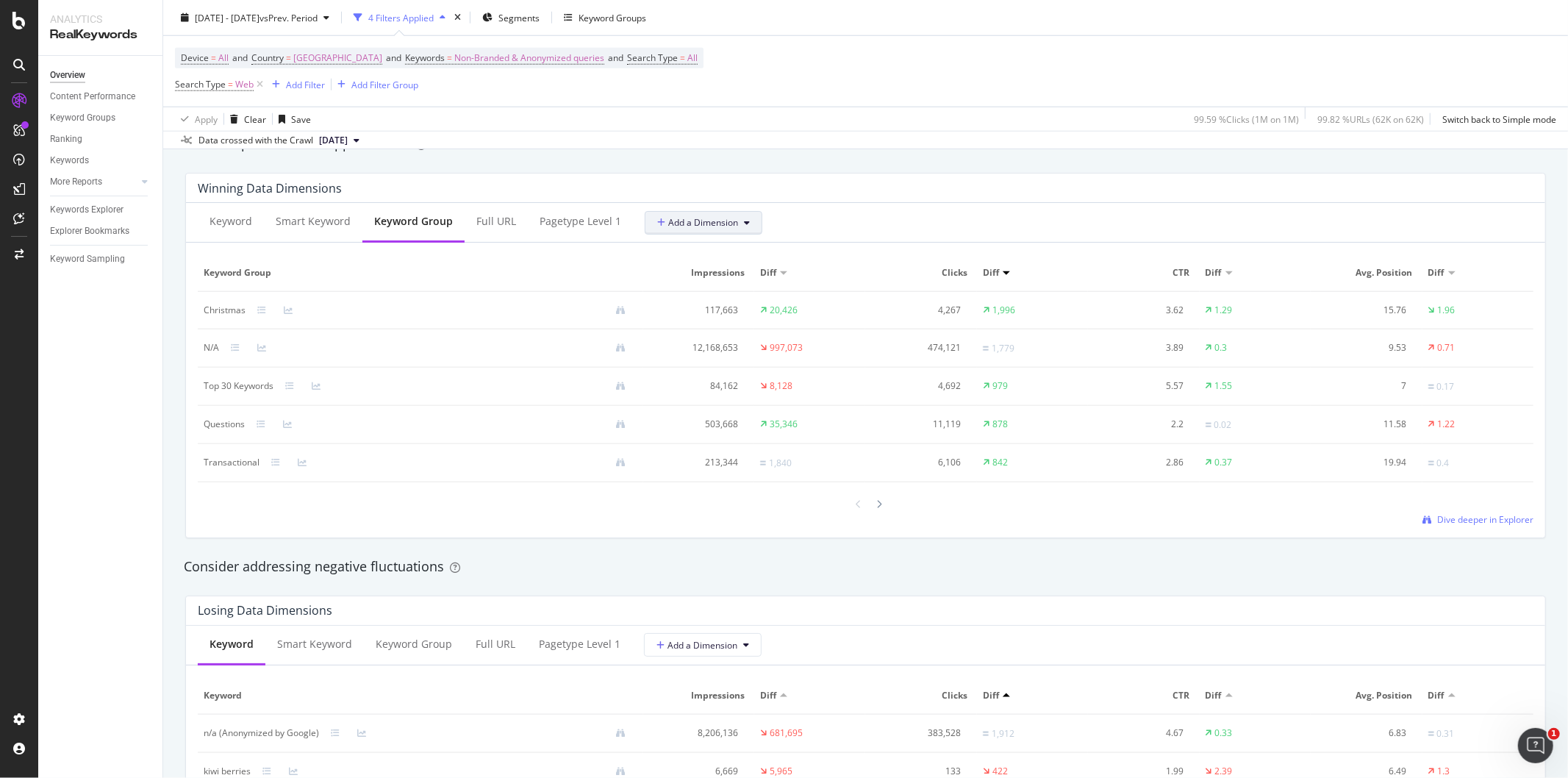
click at [745, 229] on button "Add a Dimension" at bounding box center [703, 223] width 118 height 24
click at [758, 309] on div "Select a Segment" at bounding box center [731, 300] width 183 height 24
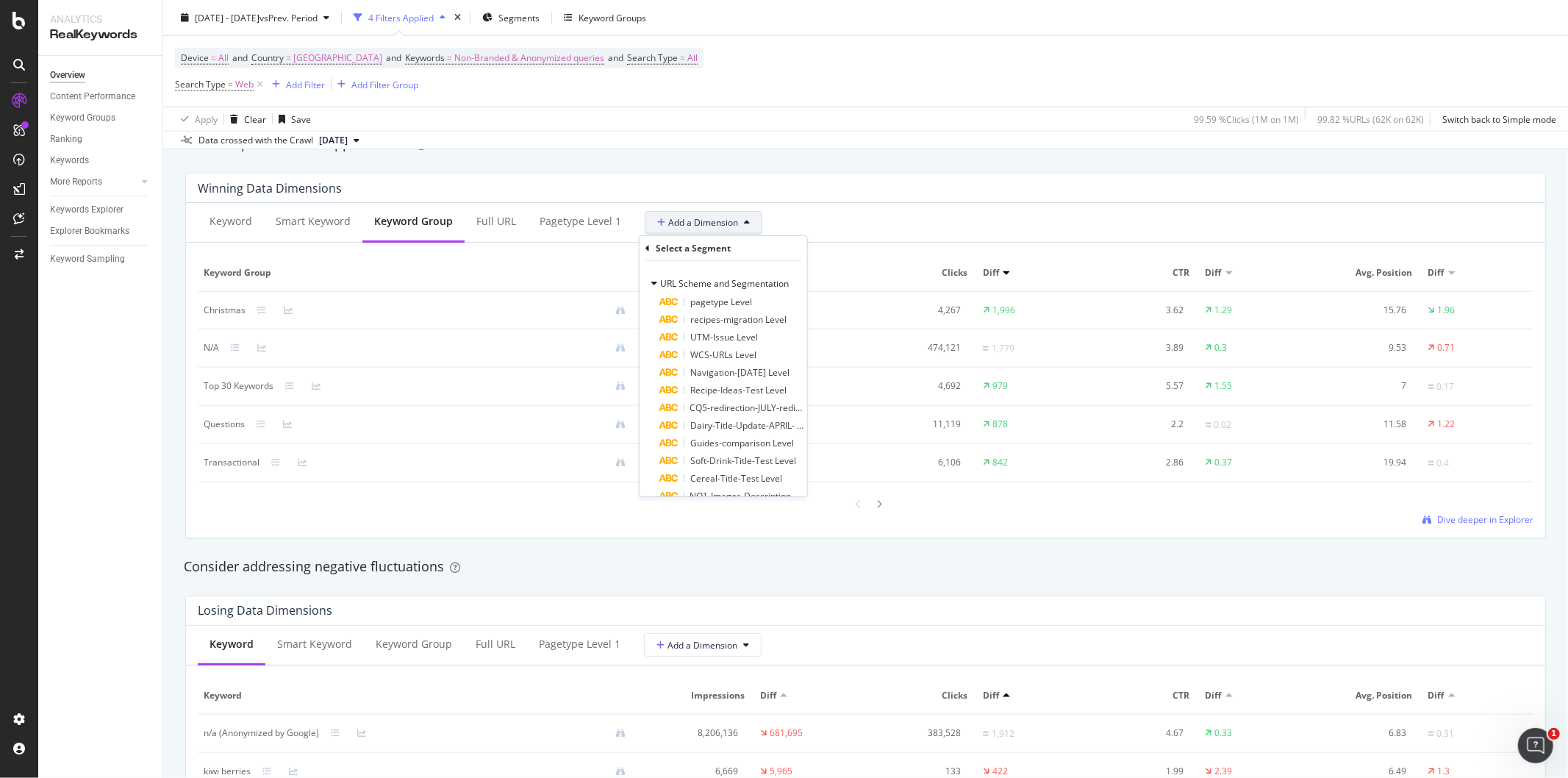
click at [732, 244] on div "Select a Segment" at bounding box center [724, 249] width 156 height 25
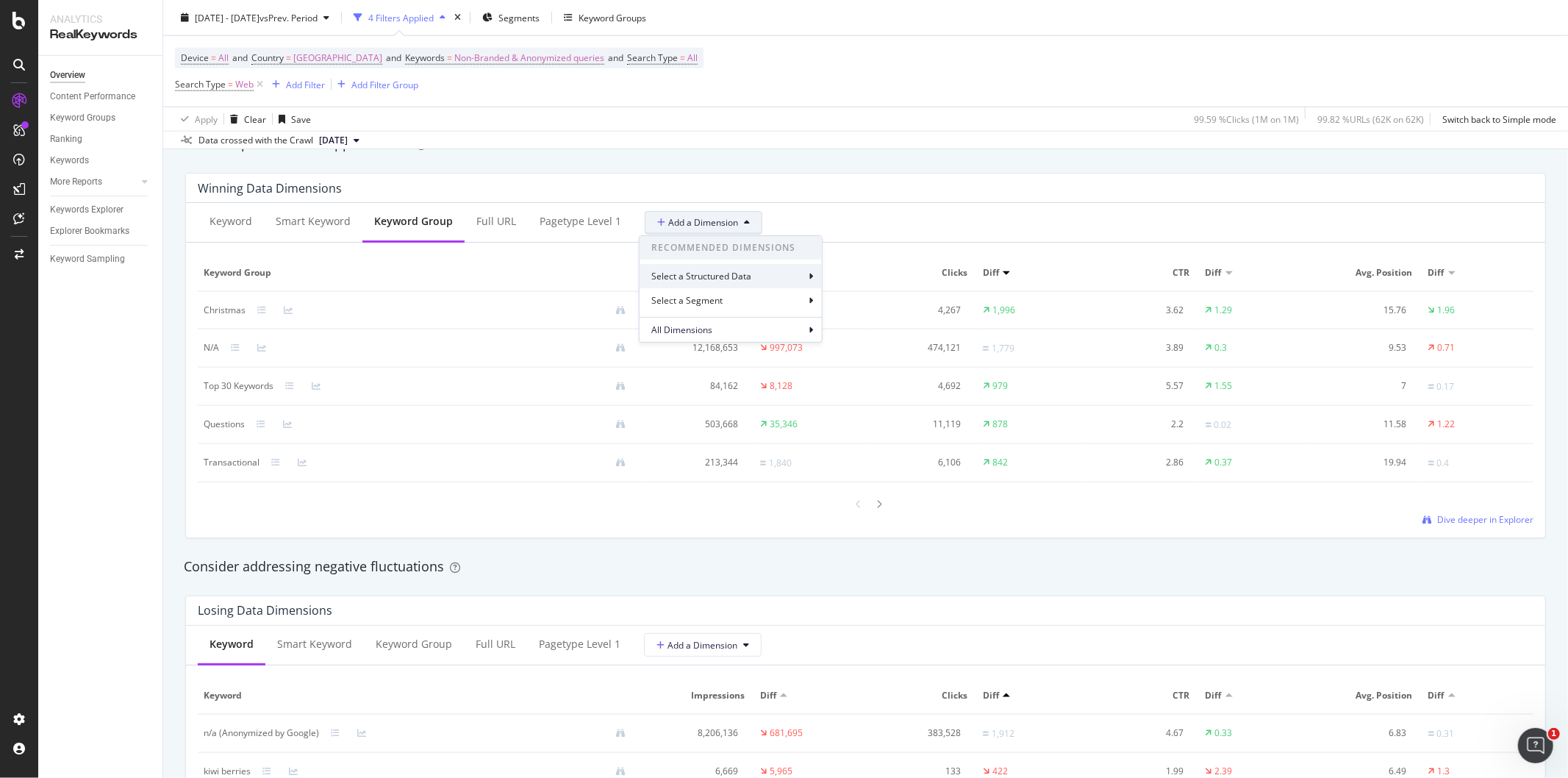
click at [780, 280] on div "Select a Structured Data" at bounding box center [731, 276] width 183 height 24
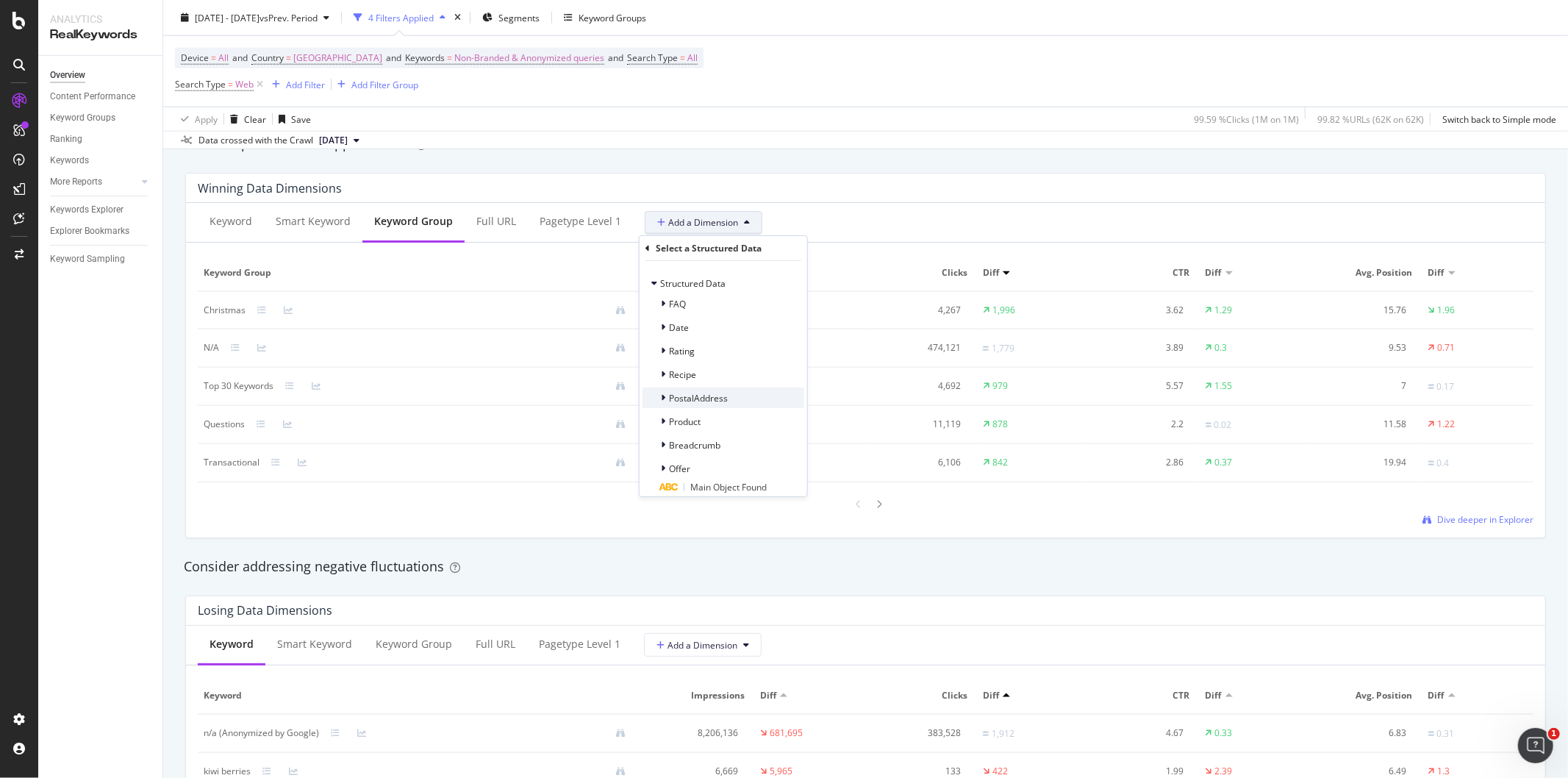
scroll to position [11, 0]
click at [671, 182] on div "Winning Data Dimensions" at bounding box center [862, 188] width 1328 height 15
click at [711, 229] on span "Add a Dimension" at bounding box center [698, 222] width 81 height 12
click at [691, 326] on span "All Dimensions" at bounding box center [681, 329] width 61 height 12
click at [762, 301] on div "Select a field" at bounding box center [736, 301] width 145 height 9
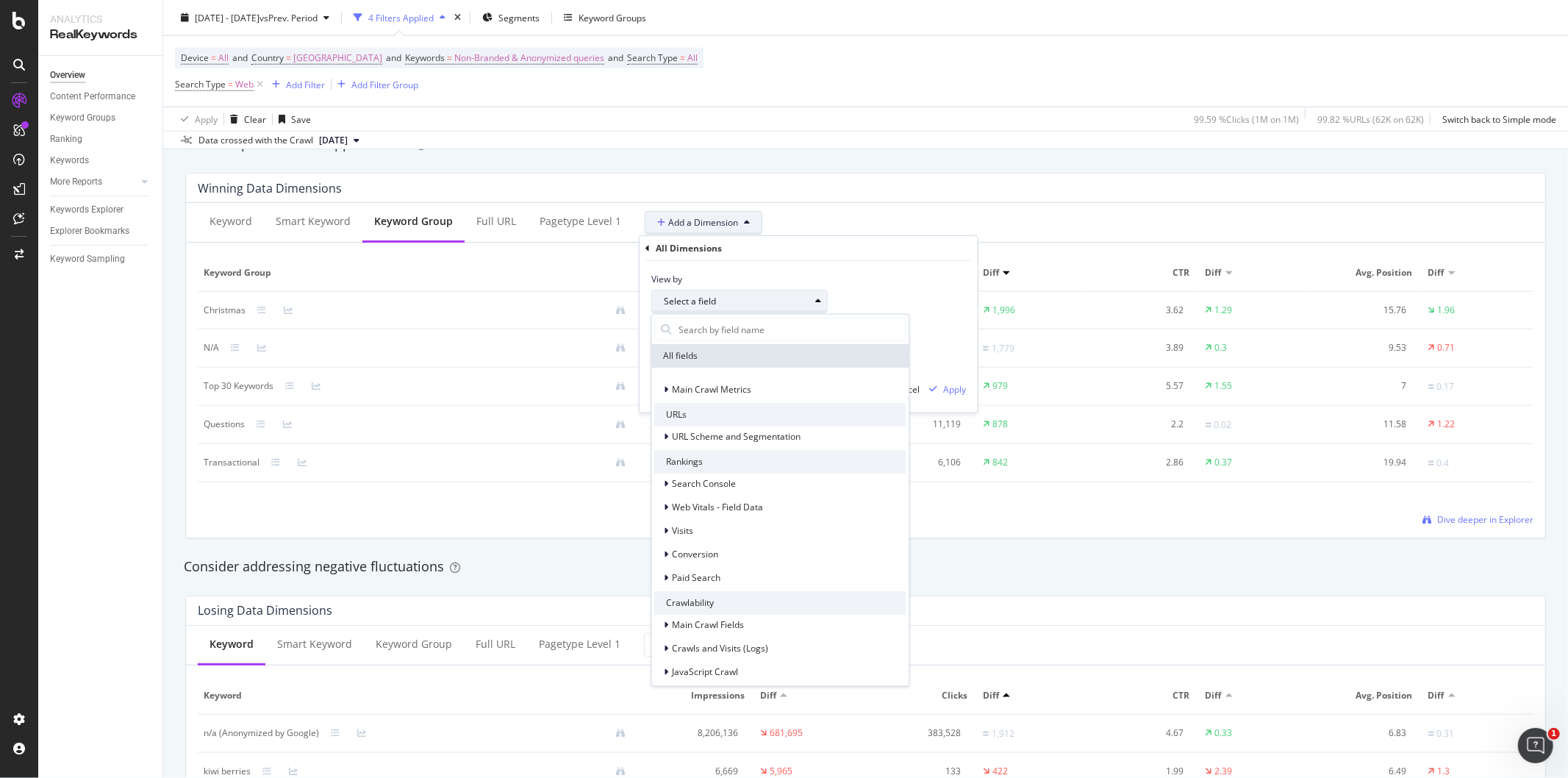
click at [762, 301] on div "Select a field" at bounding box center [736, 301] width 145 height 9
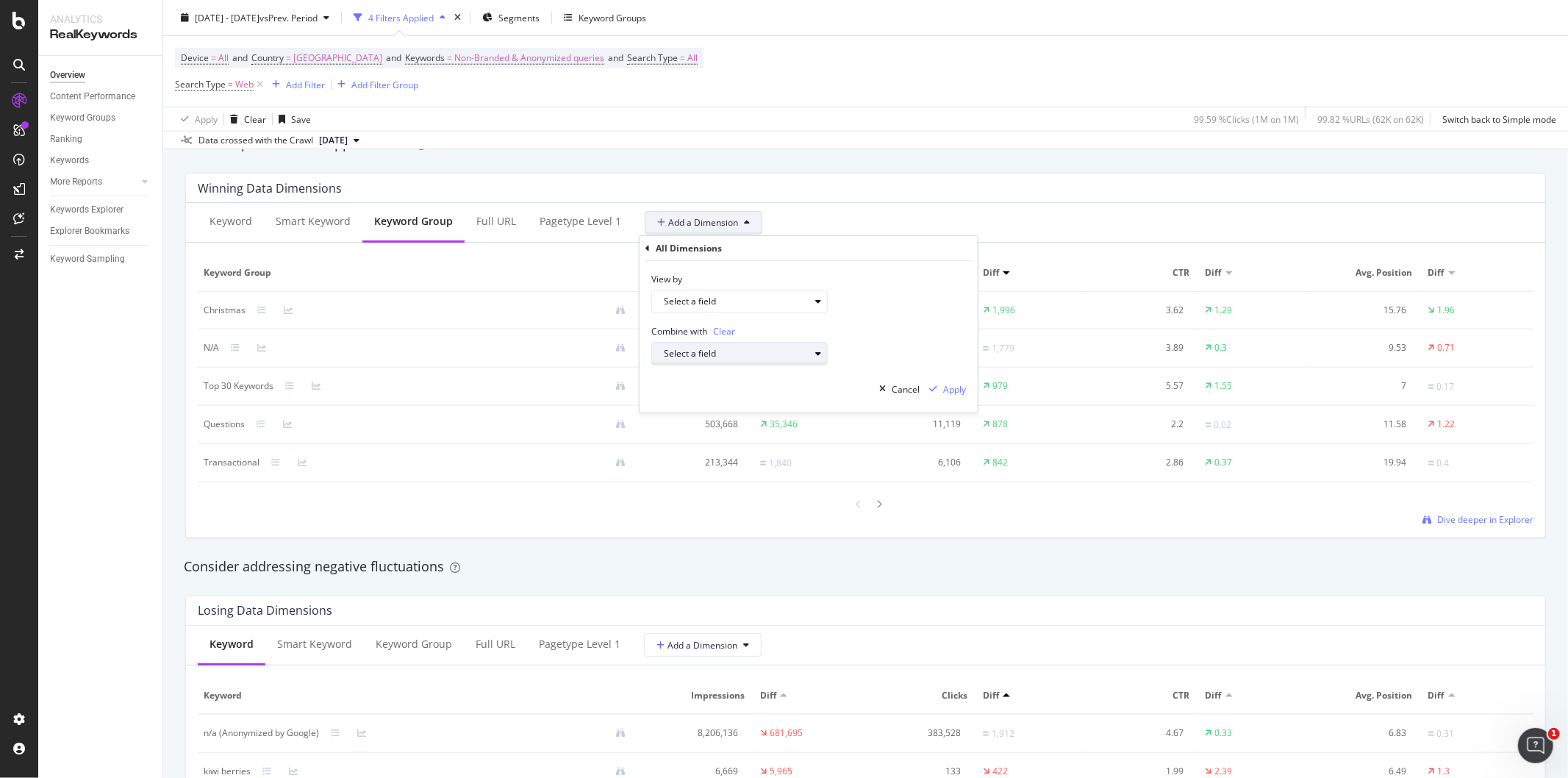
click at [737, 355] on div "Select a field" at bounding box center [736, 353] width 145 height 9
click at [822, 192] on div "Winning Data Dimensions" at bounding box center [862, 188] width 1328 height 15
click at [319, 227] on div "Smart Keyword" at bounding box center [313, 221] width 75 height 15
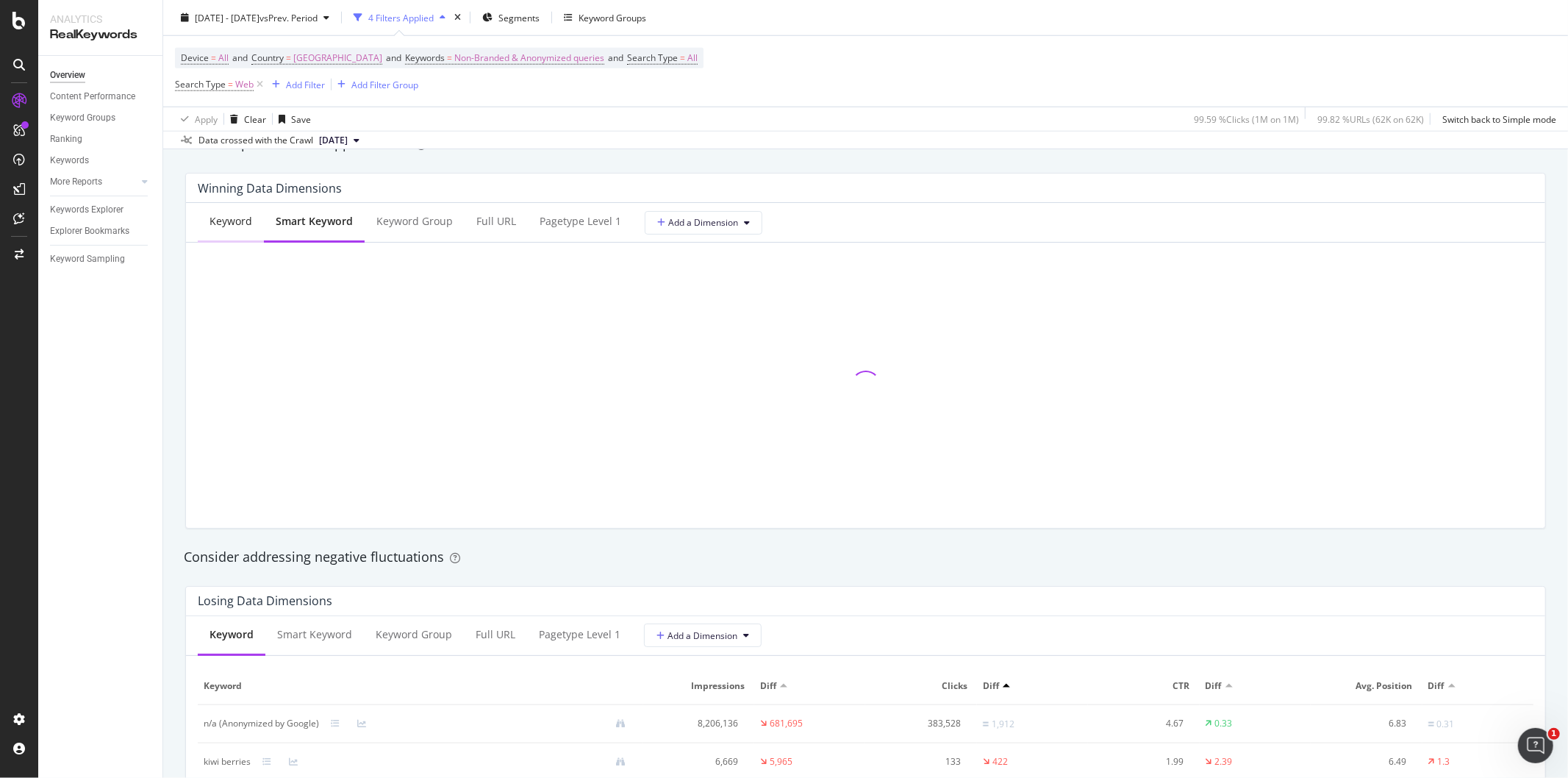
click at [218, 226] on div "Keyword" at bounding box center [231, 221] width 43 height 15
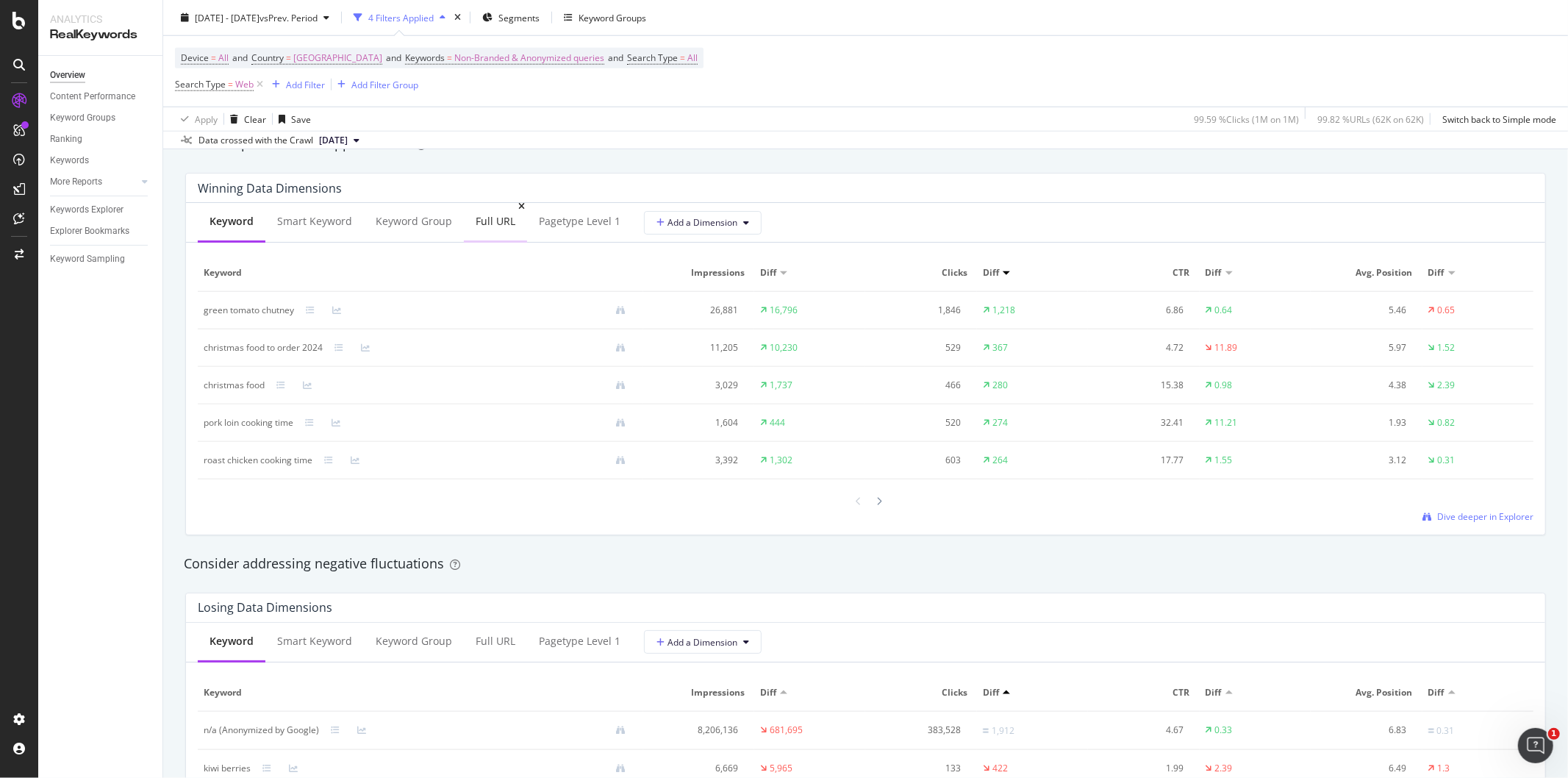
click at [480, 228] on div "Full URL" at bounding box center [495, 221] width 40 height 15
click at [874, 512] on div at bounding box center [880, 504] width 13 height 19
click at [857, 504] on icon at bounding box center [859, 505] width 6 height 9
click at [877, 512] on div at bounding box center [880, 504] width 13 height 19
click at [877, 508] on icon at bounding box center [879, 505] width 6 height 9
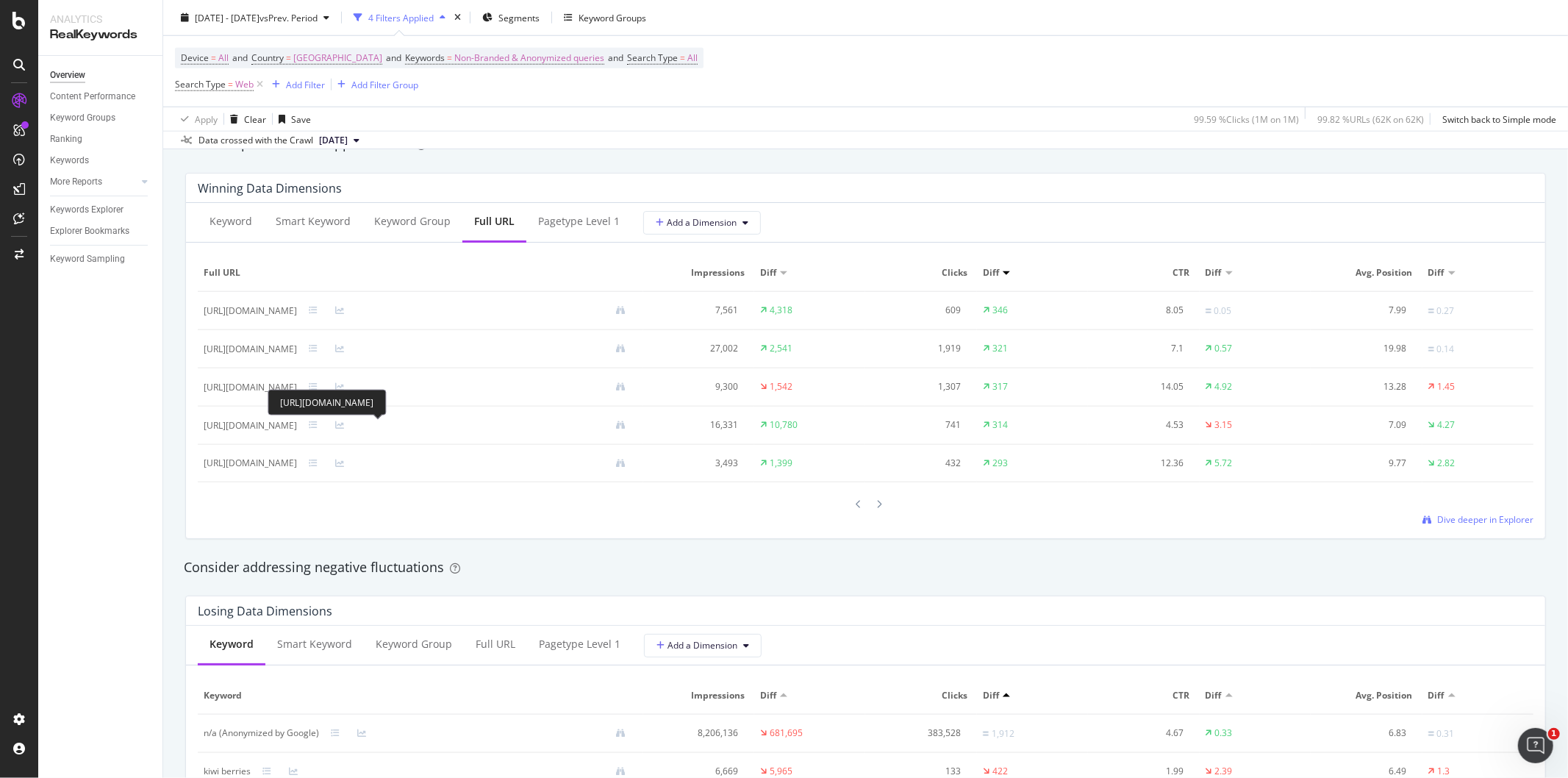
click at [297, 428] on div "[URL][DOMAIN_NAME]" at bounding box center [250, 426] width 93 height 13
copy div "[URL][DOMAIN_NAME]"
click at [231, 230] on div "Keyword" at bounding box center [231, 223] width 66 height 41
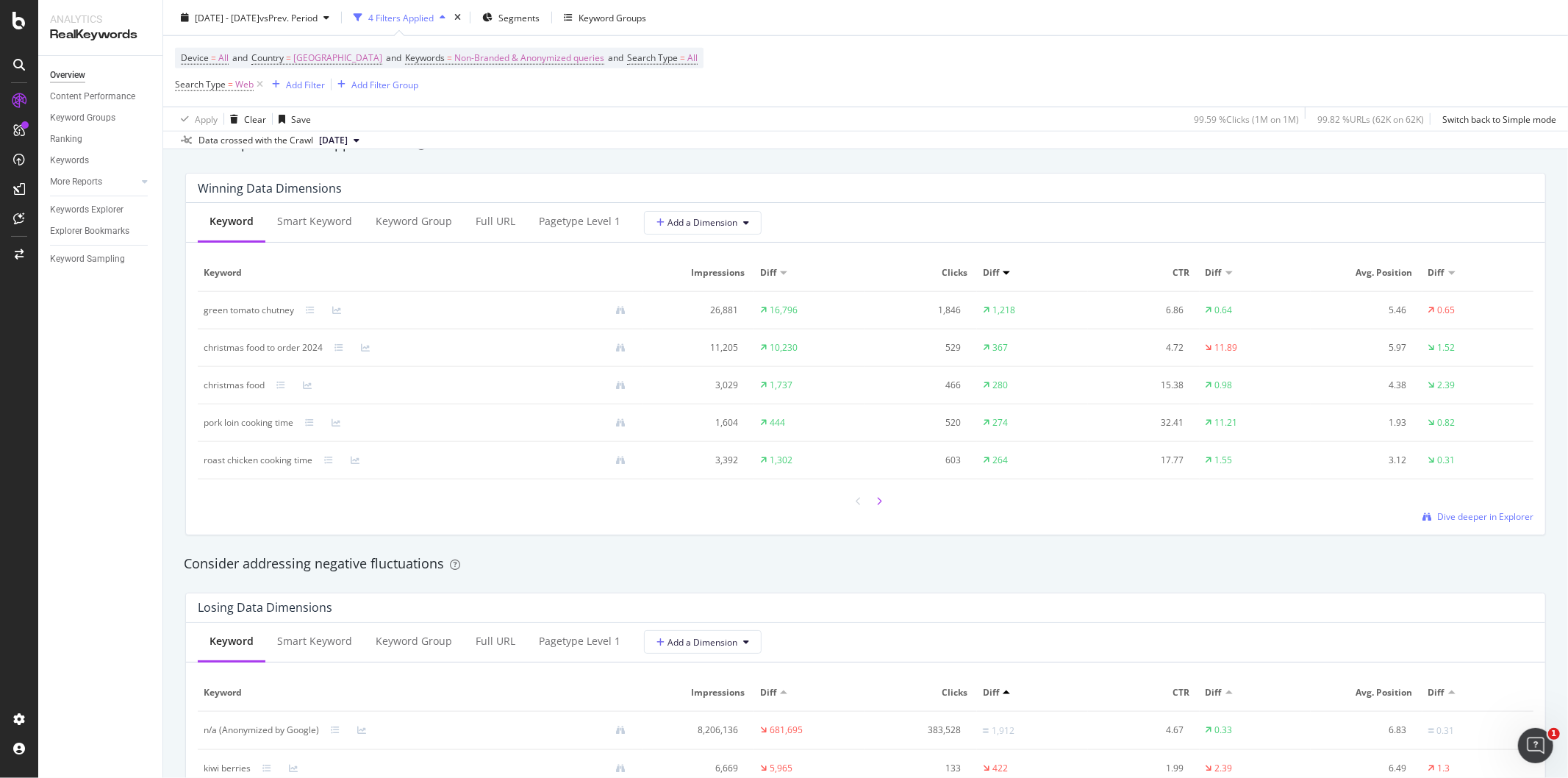
click at [877, 506] on icon at bounding box center [879, 501] width 6 height 9
click at [857, 504] on icon at bounding box center [859, 503] width 6 height 9
click at [877, 504] on icon at bounding box center [879, 501] width 6 height 9
click at [877, 504] on icon at bounding box center [879, 503] width 6 height 9
click at [218, 385] on div "baked figs with honey" at bounding box center [248, 385] width 89 height 13
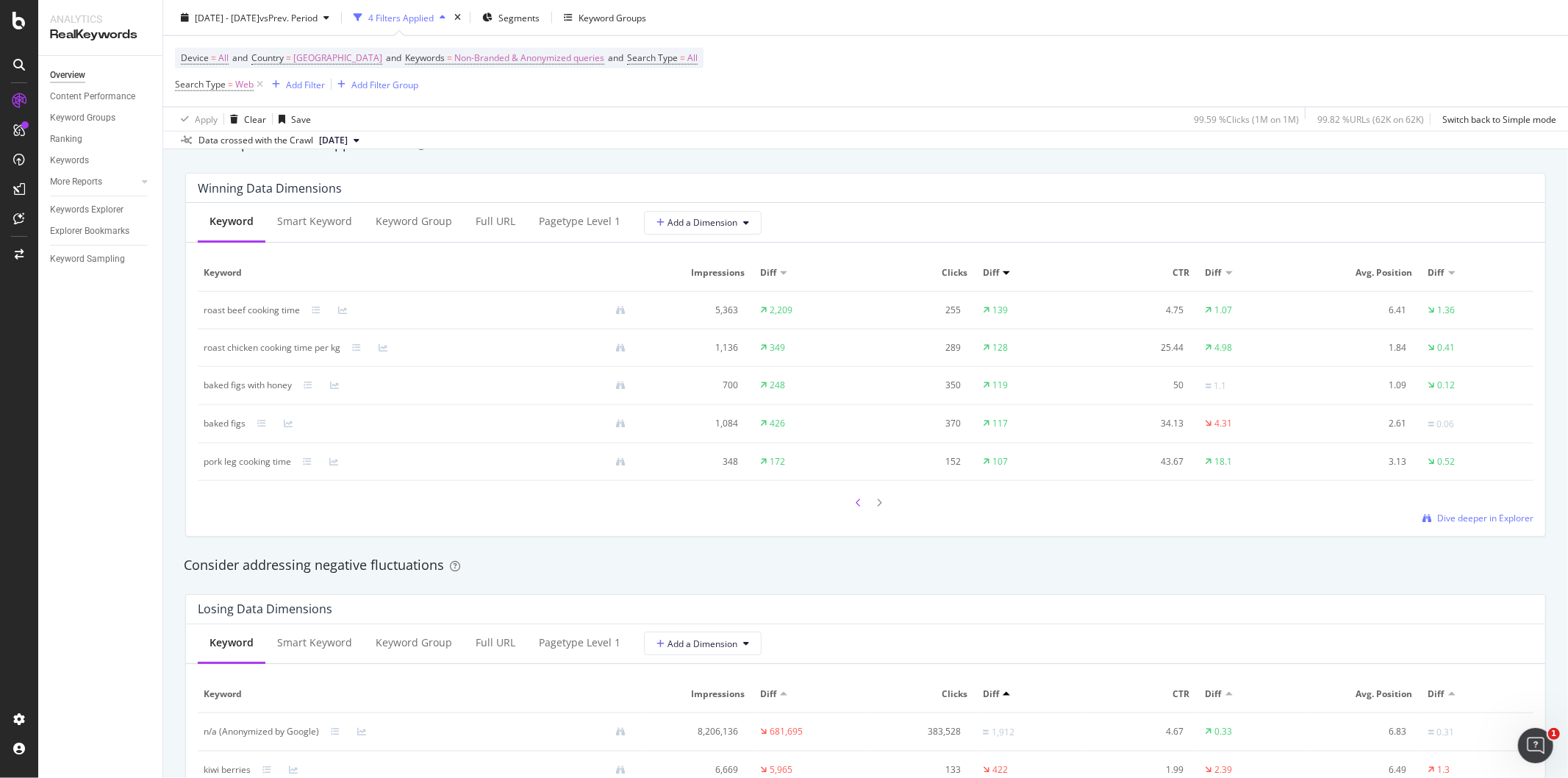
click at [853, 510] on div at bounding box center [859, 503] width 13 height 19
click at [404, 226] on div "Keyword Group" at bounding box center [414, 221] width 76 height 15
click at [300, 219] on div "Smart Keyword" at bounding box center [313, 221] width 75 height 15
click at [875, 509] on div at bounding box center [880, 501] width 13 height 19
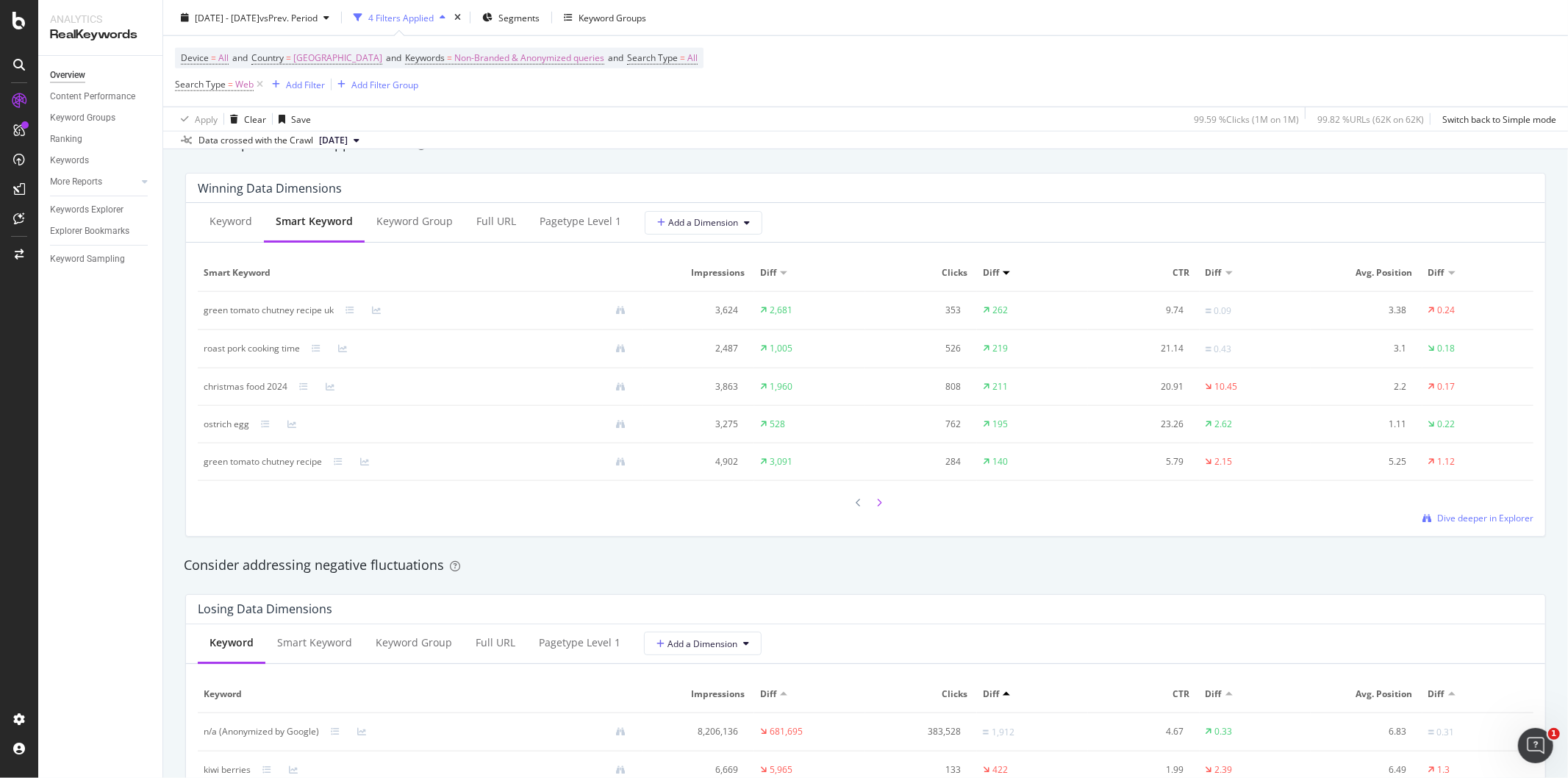
drag, startPoint x: 866, startPoint y: 497, endPoint x: 875, endPoint y: 504, distance: 11.4
click at [870, 503] on div at bounding box center [866, 503] width 41 height 19
click at [877, 504] on icon at bounding box center [879, 503] width 6 height 9
click at [877, 508] on icon at bounding box center [879, 503] width 6 height 9
click at [874, 499] on div at bounding box center [880, 502] width 13 height 19
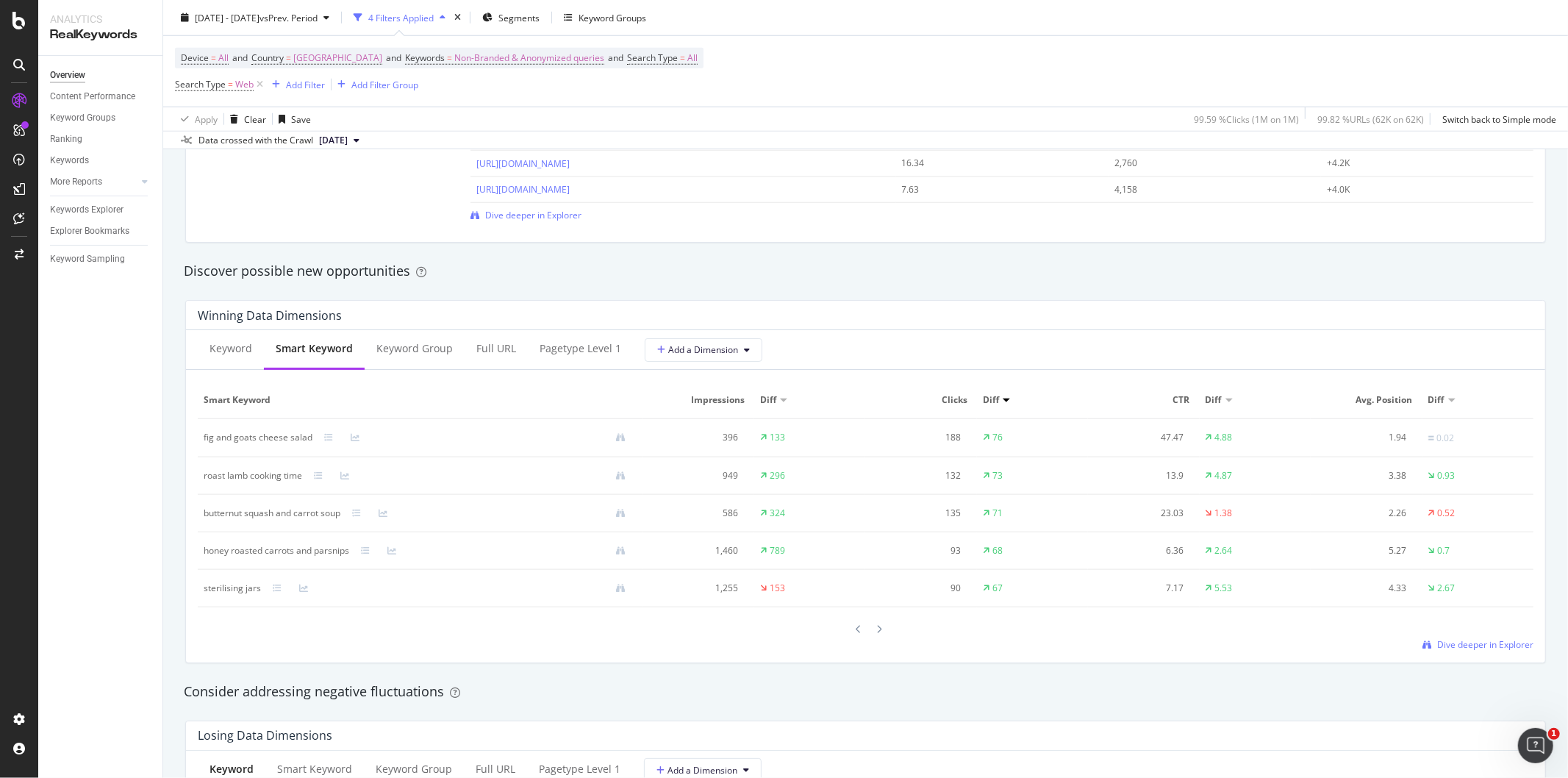
scroll to position [1170, 0]
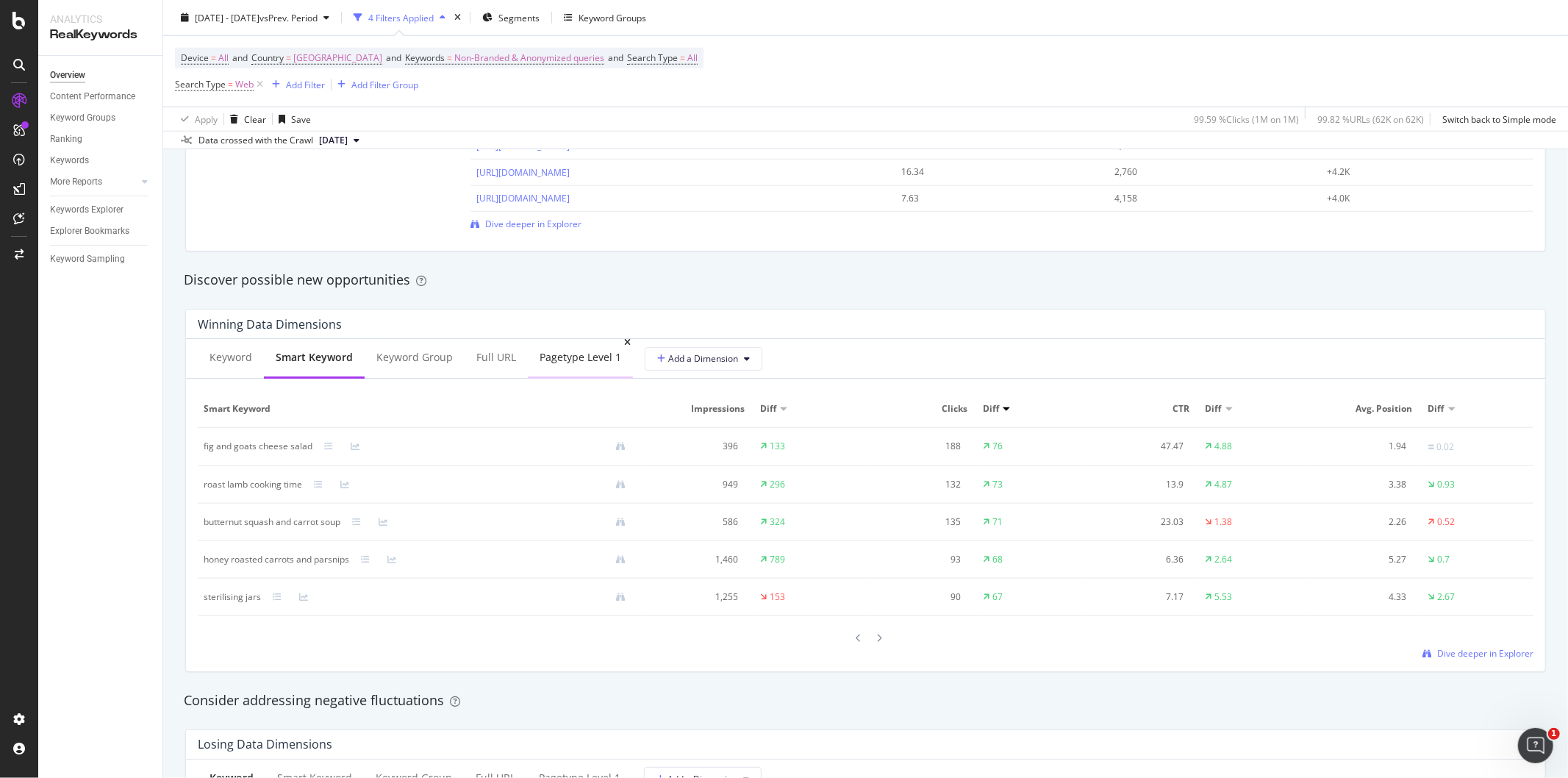
click at [544, 364] on div "pagetype Level 1" at bounding box center [581, 357] width 81 height 15
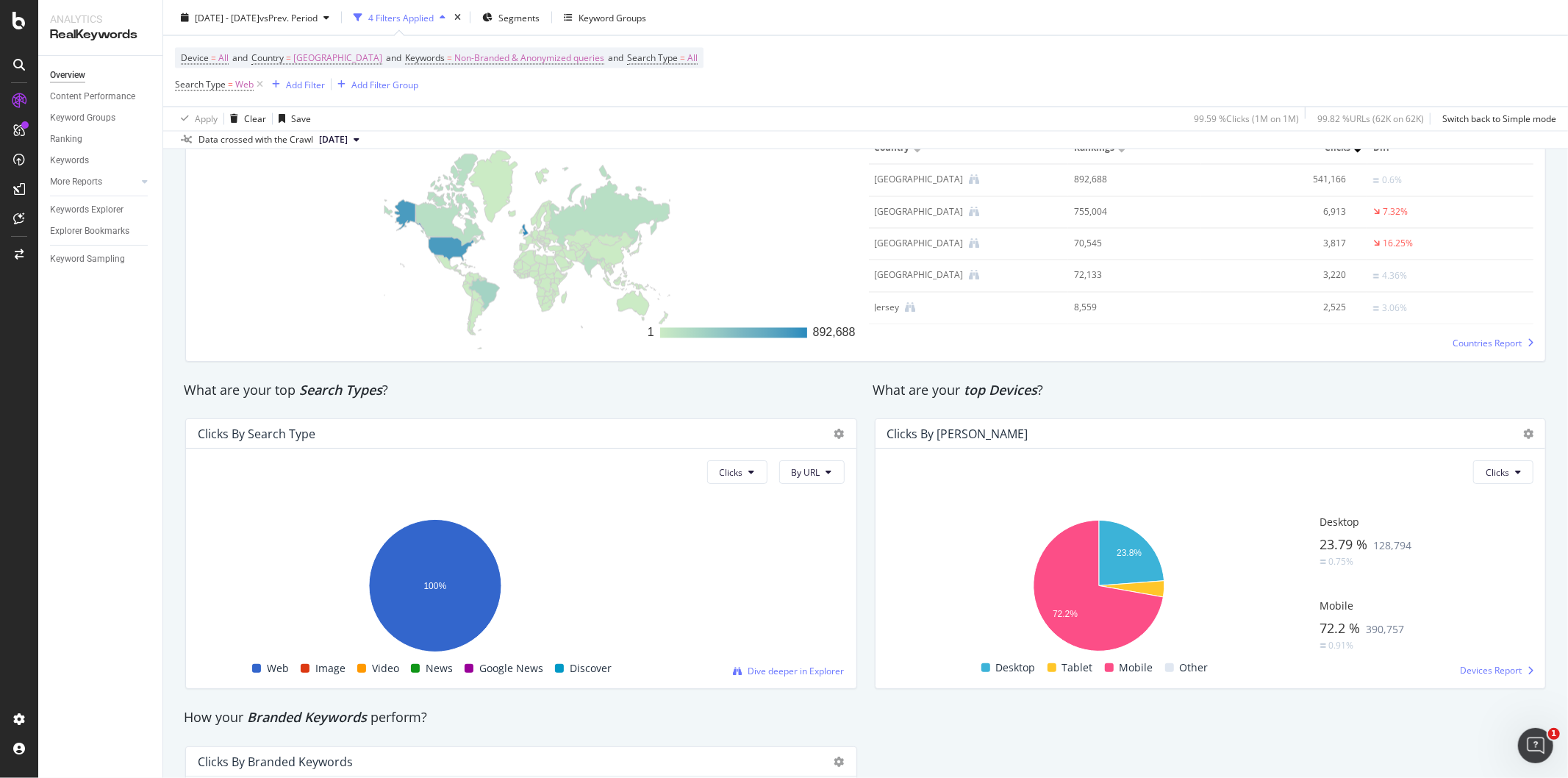
scroll to position [1987, 0]
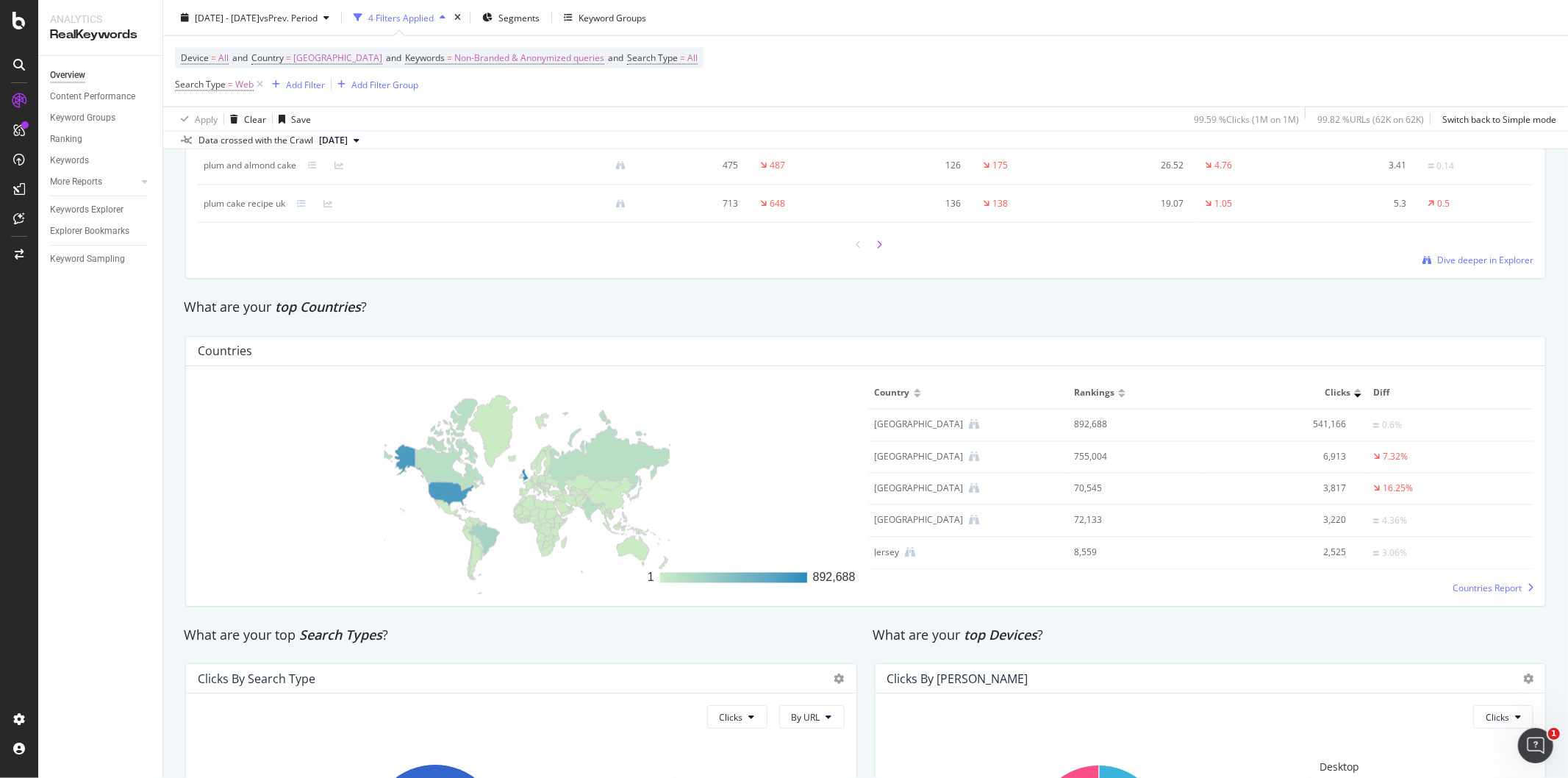
click at [877, 249] on icon at bounding box center [879, 244] width 6 height 9
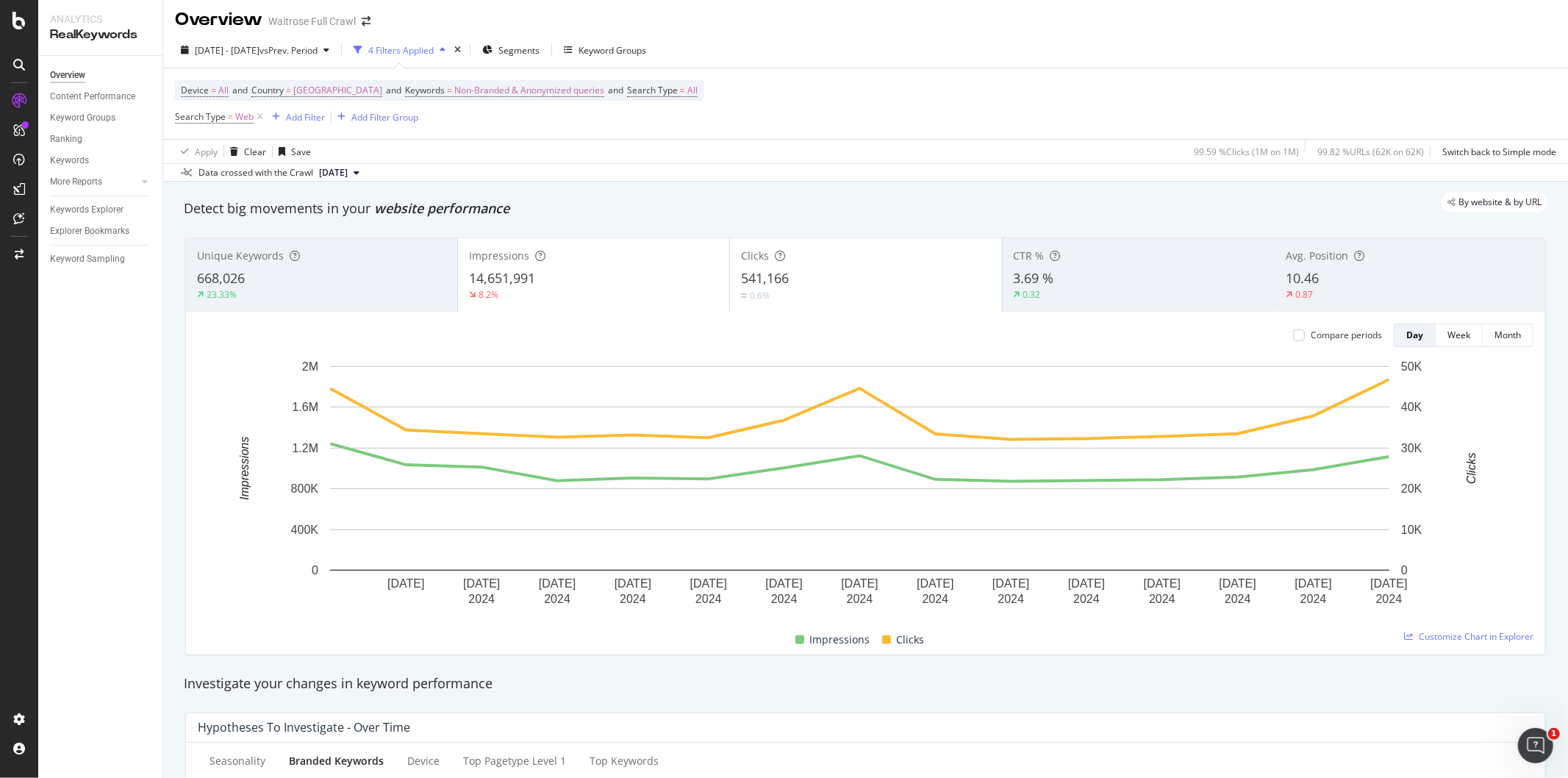
scroll to position [0, 0]
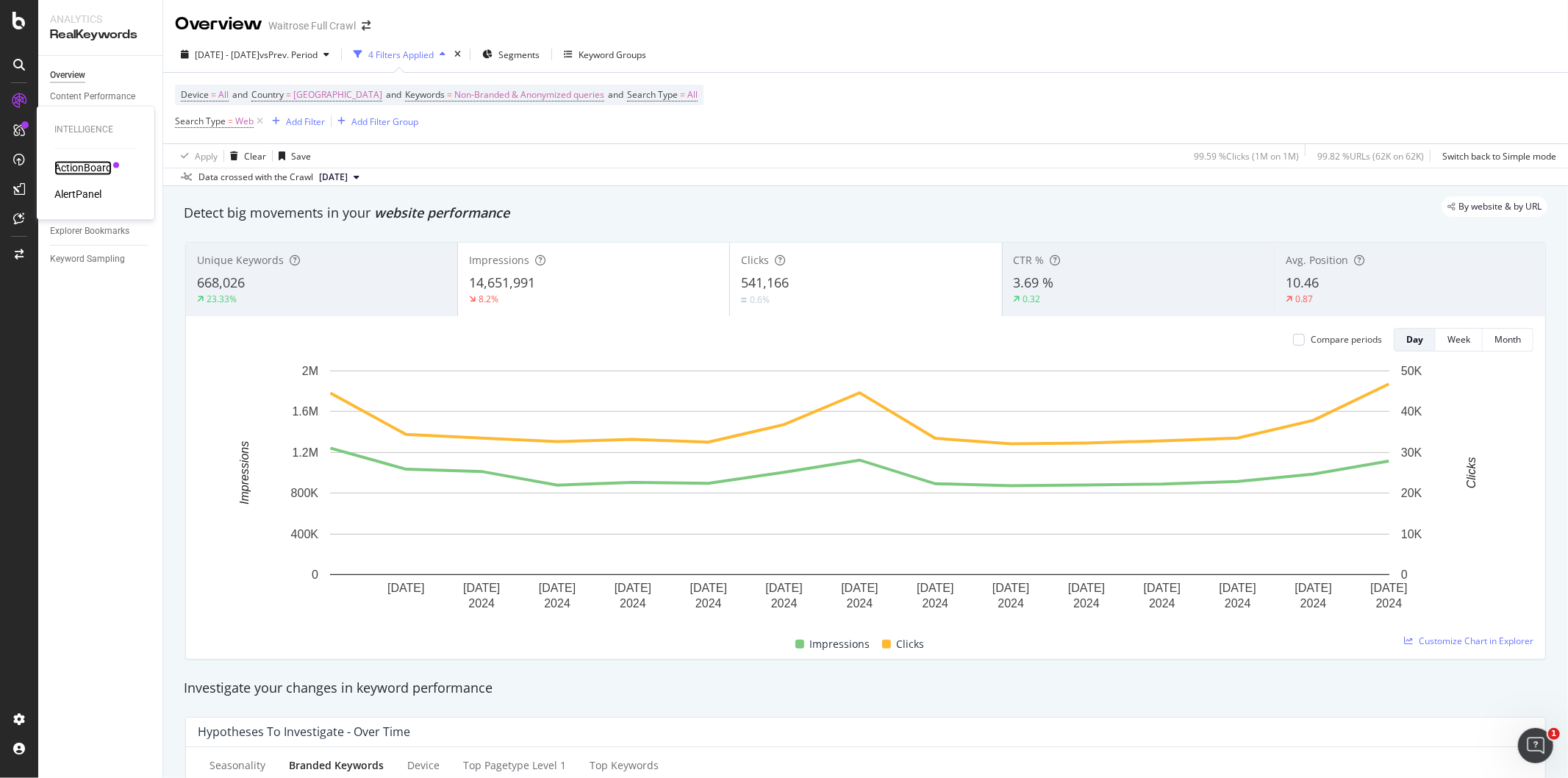
click at [74, 170] on div "ActionBoard" at bounding box center [83, 168] width 58 height 15
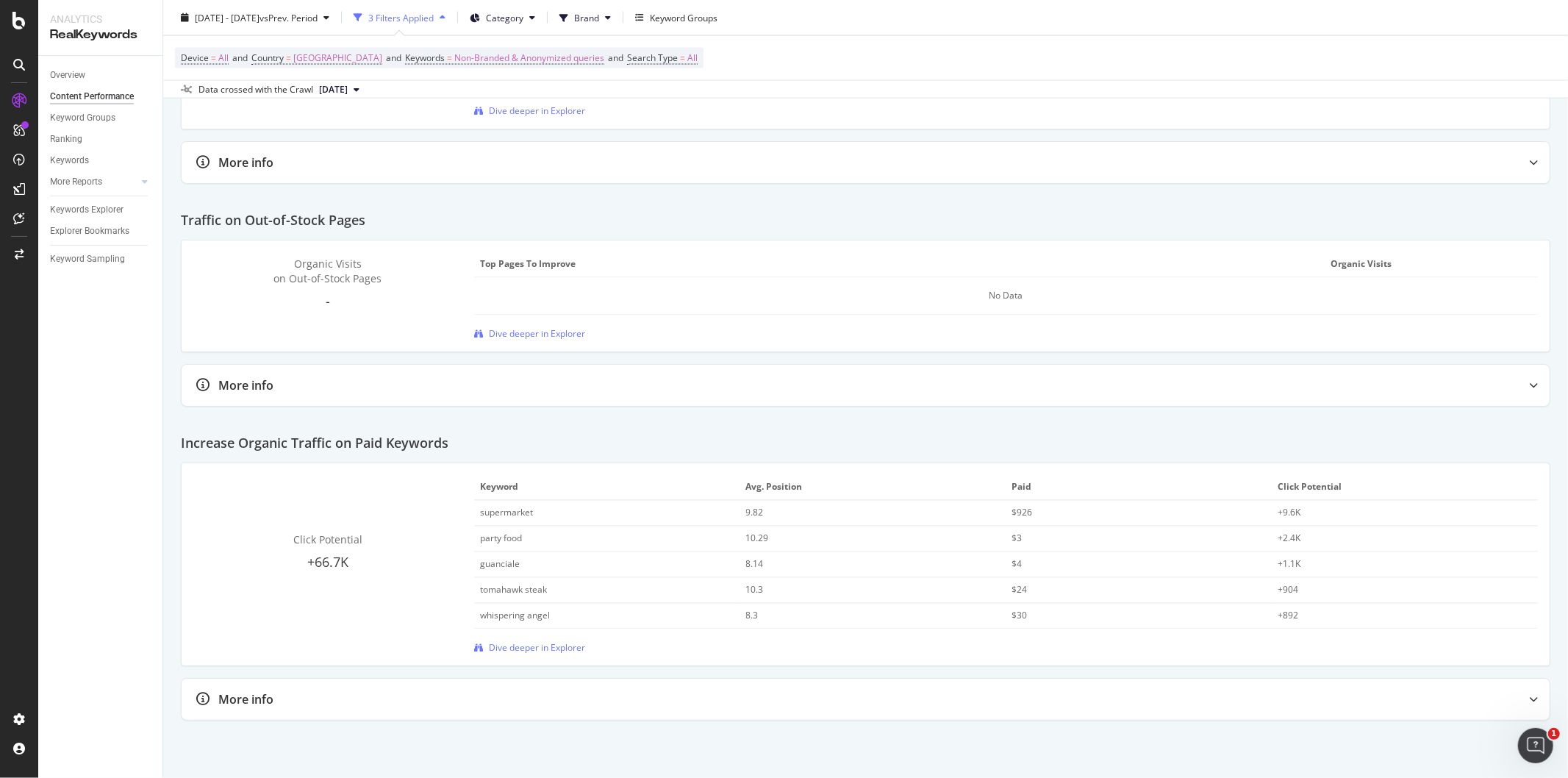
scroll to position [2149, 0]
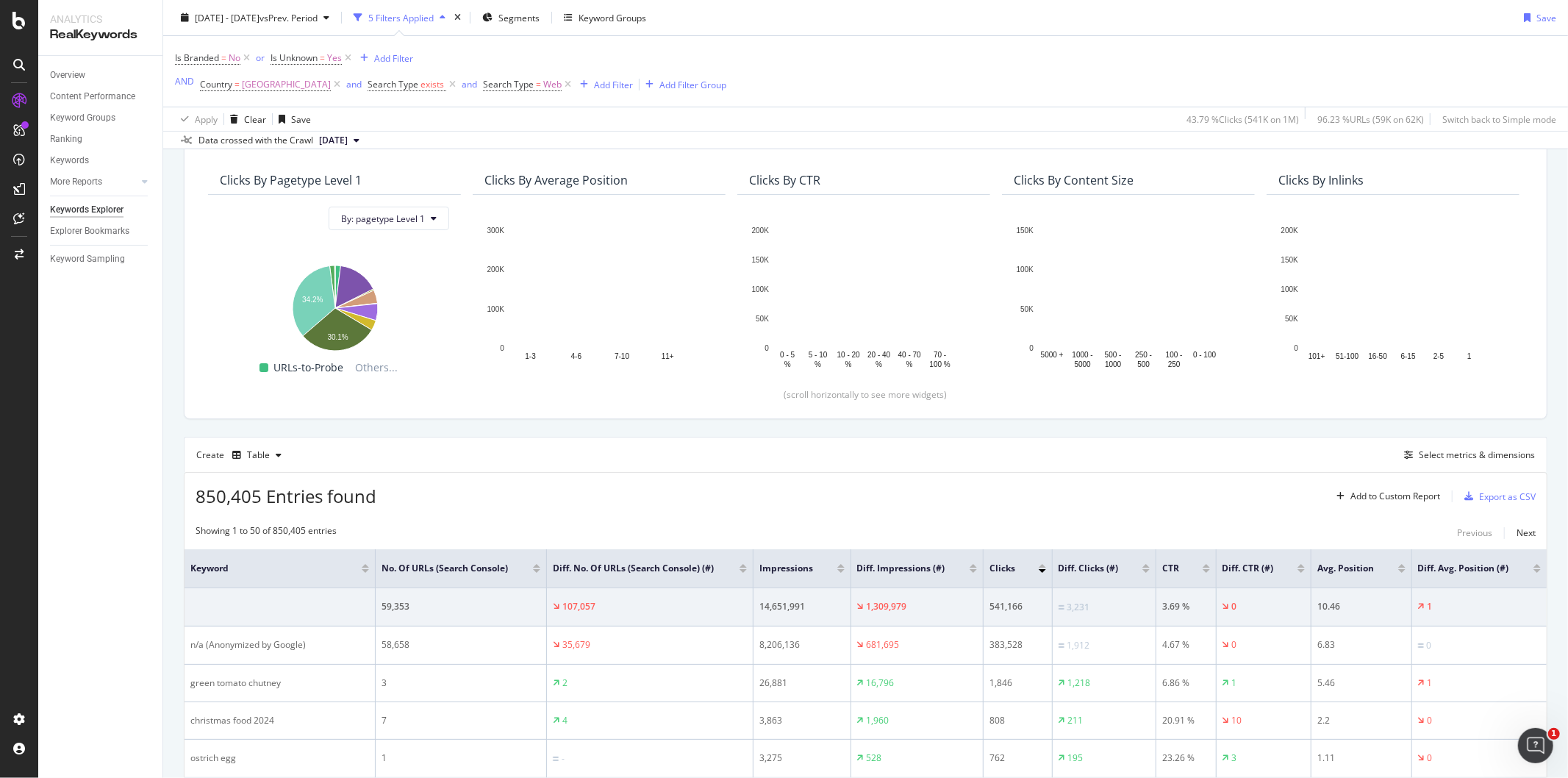
scroll to position [86, 0]
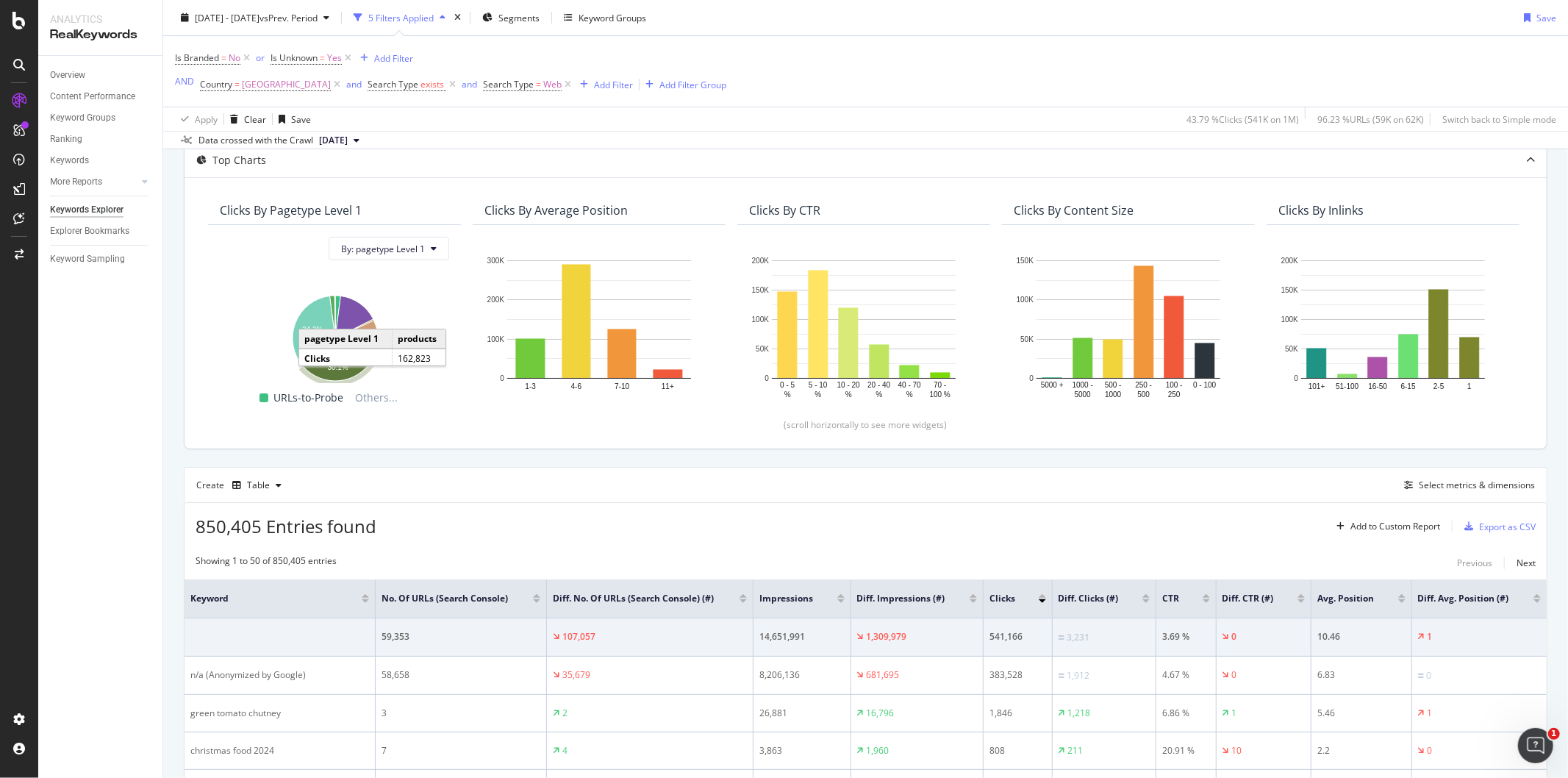
click at [361, 211] on div "Clicks By pagetype Level 1" at bounding box center [291, 210] width 142 height 15
click at [258, 210] on div "Clicks By pagetype Level 1" at bounding box center [291, 210] width 142 height 15
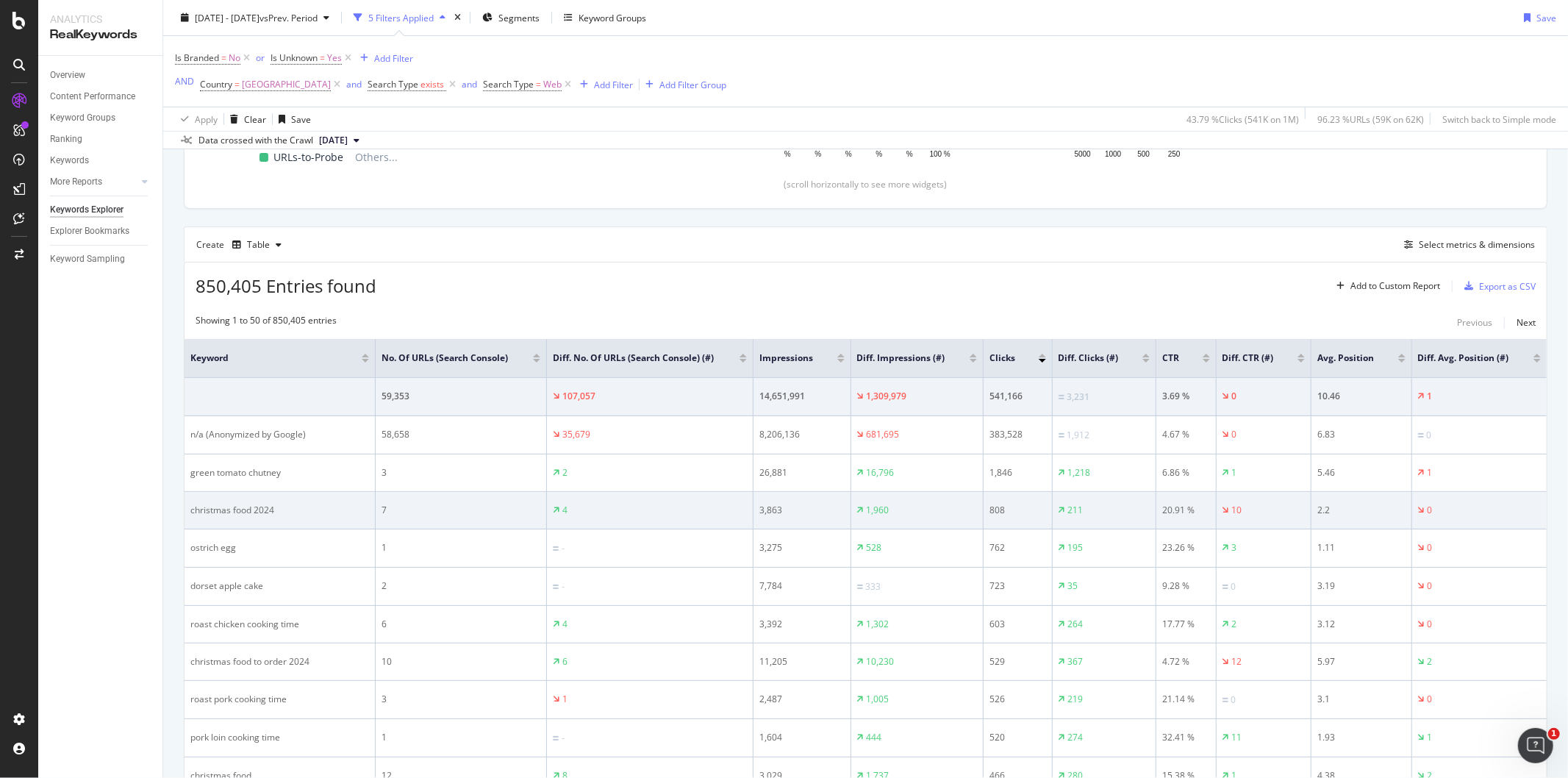
scroll to position [0, 0]
